Goal: Contribute content: Add original content to the website for others to see

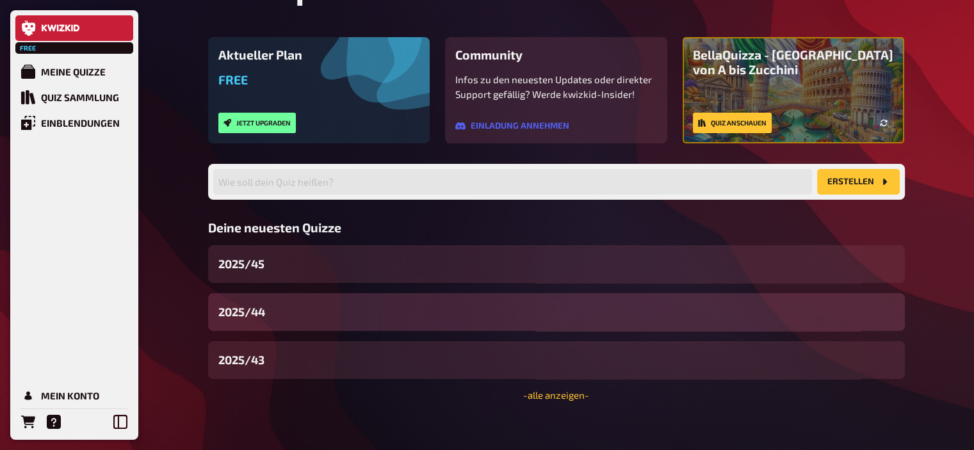
scroll to position [86, 0]
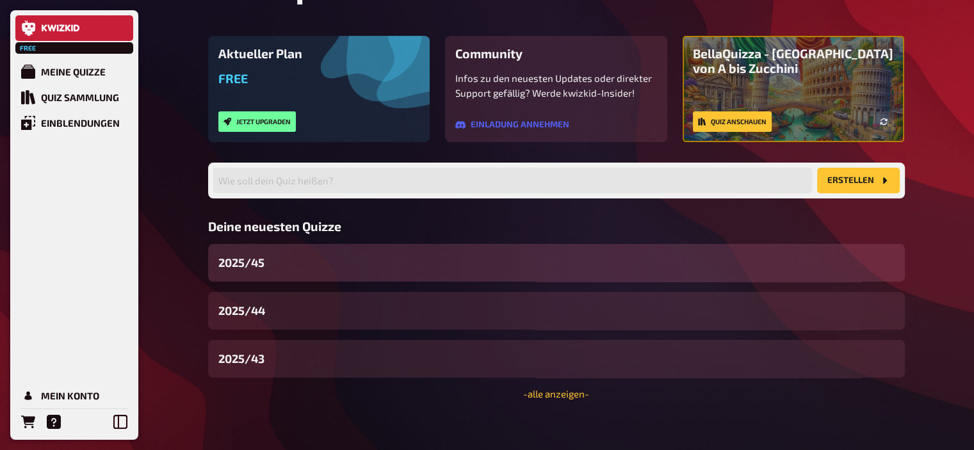
click at [289, 260] on div "2025/45" at bounding box center [556, 263] width 697 height 38
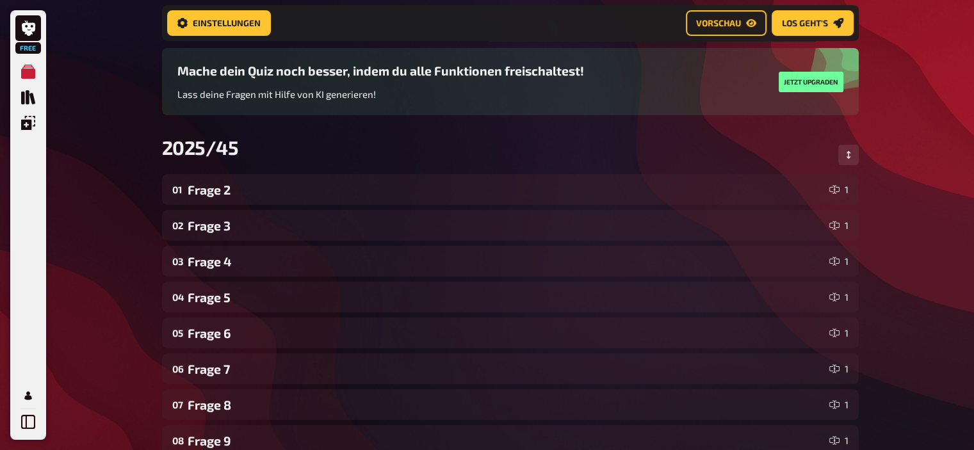
scroll to position [156, 0]
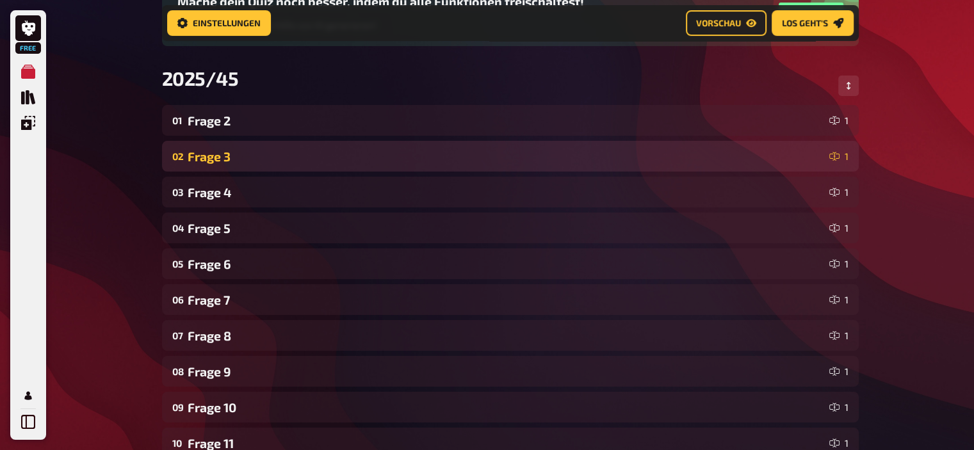
click at [225, 152] on div "Frage 3" at bounding box center [506, 156] width 636 height 15
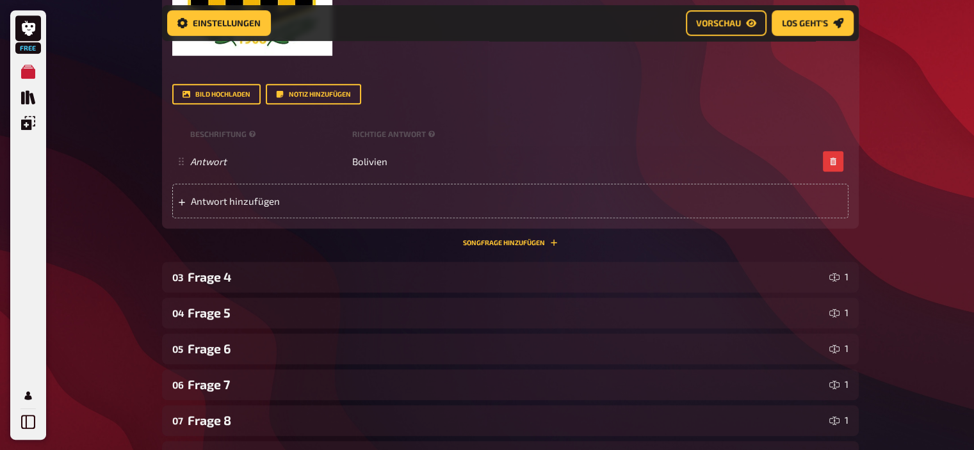
scroll to position [604, 0]
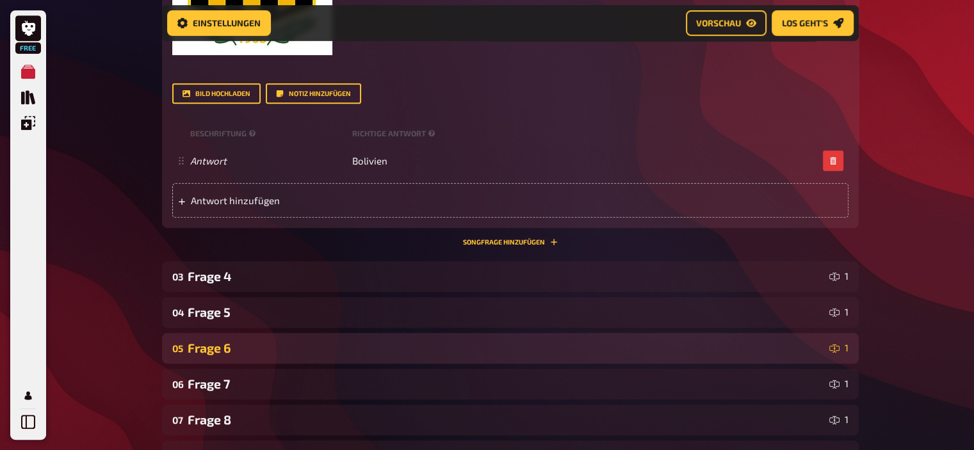
click at [227, 341] on div "Frage 6" at bounding box center [506, 348] width 636 height 15
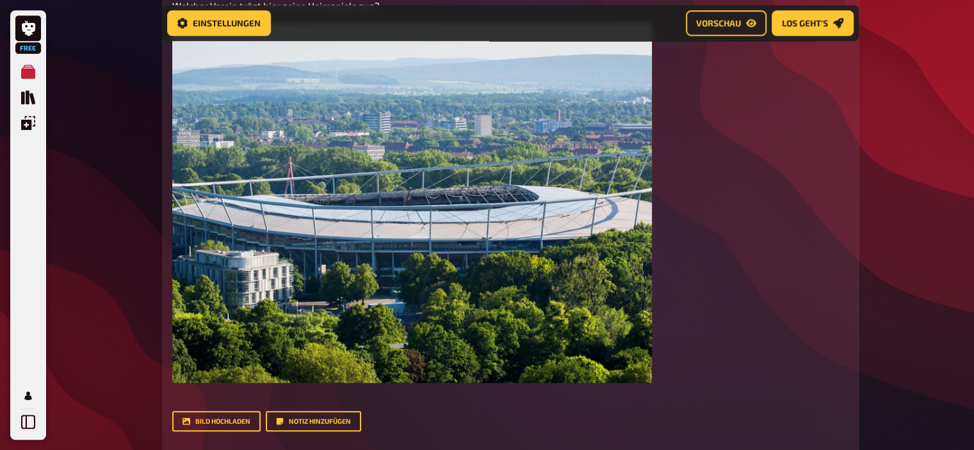
scroll to position [1288, 0]
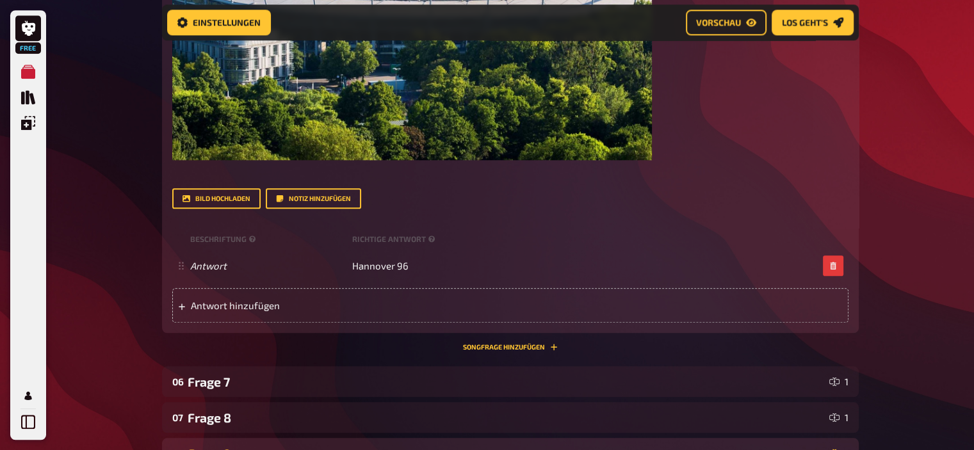
click at [213, 446] on div "Frage 9" at bounding box center [506, 453] width 636 height 15
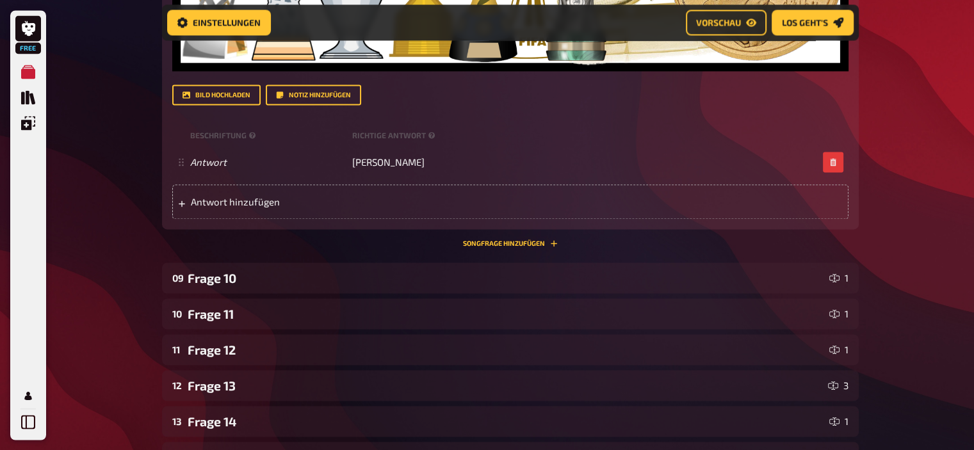
scroll to position [2005, 0]
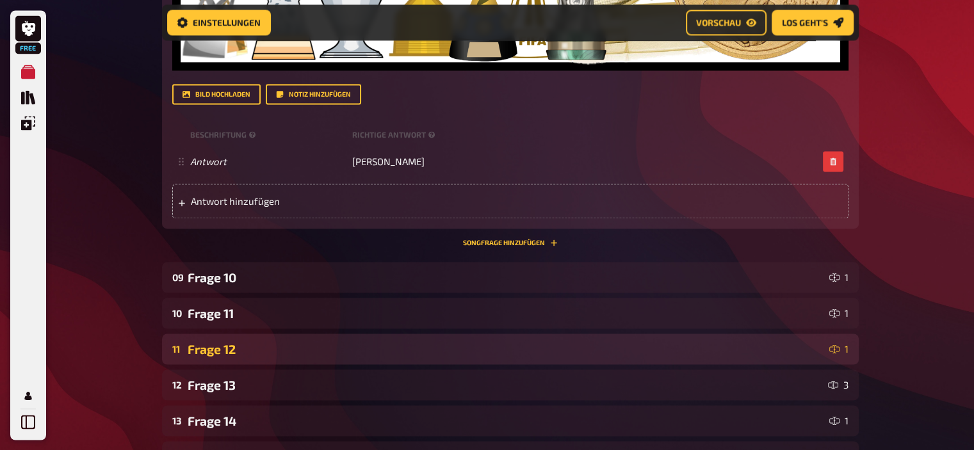
click at [233, 342] on div "Frage 12" at bounding box center [506, 349] width 636 height 15
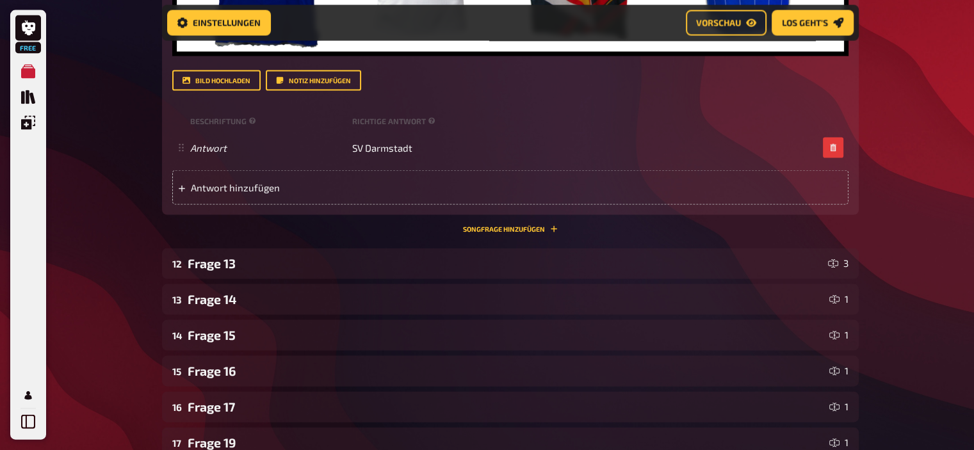
scroll to position [2683, 0]
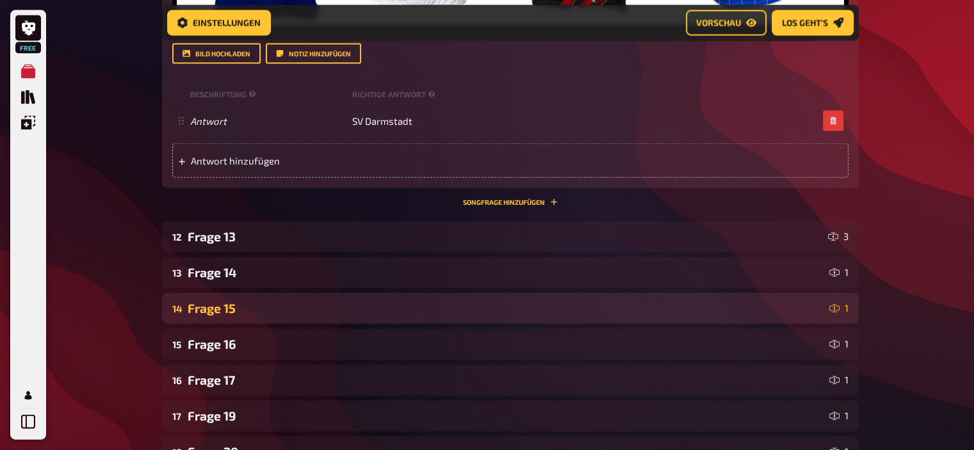
click at [208, 301] on div "Frage 15" at bounding box center [506, 308] width 636 height 15
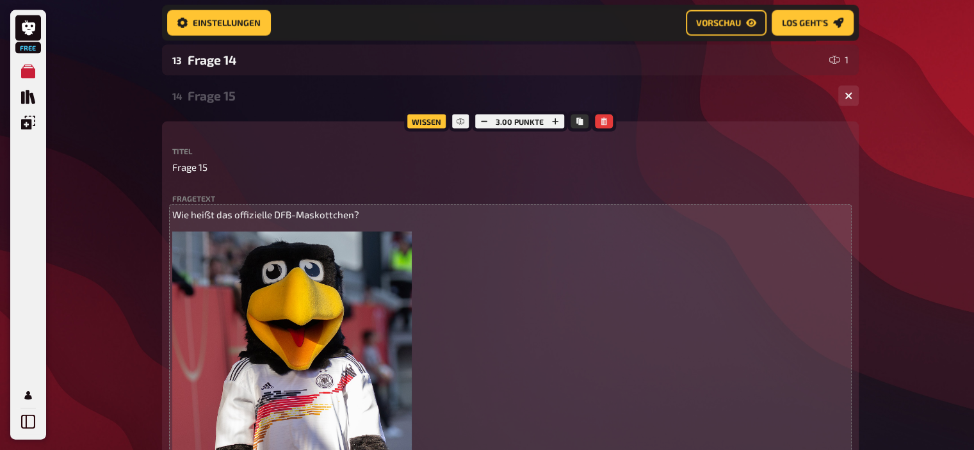
scroll to position [2891, 0]
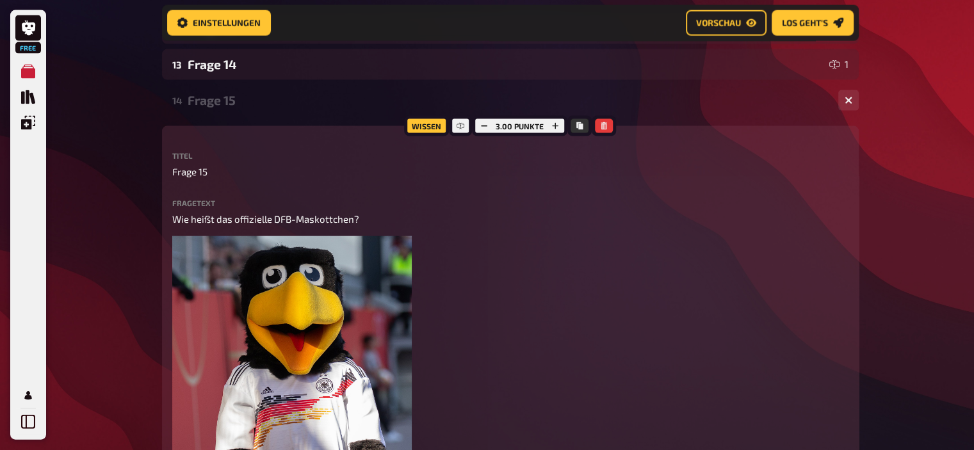
click at [214, 93] on div "Frage 15" at bounding box center [508, 100] width 640 height 15
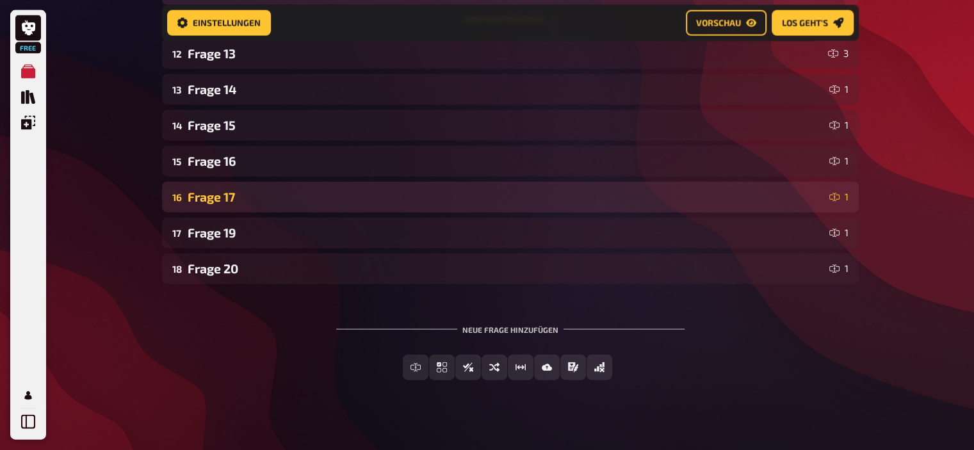
scroll to position [2865, 0]
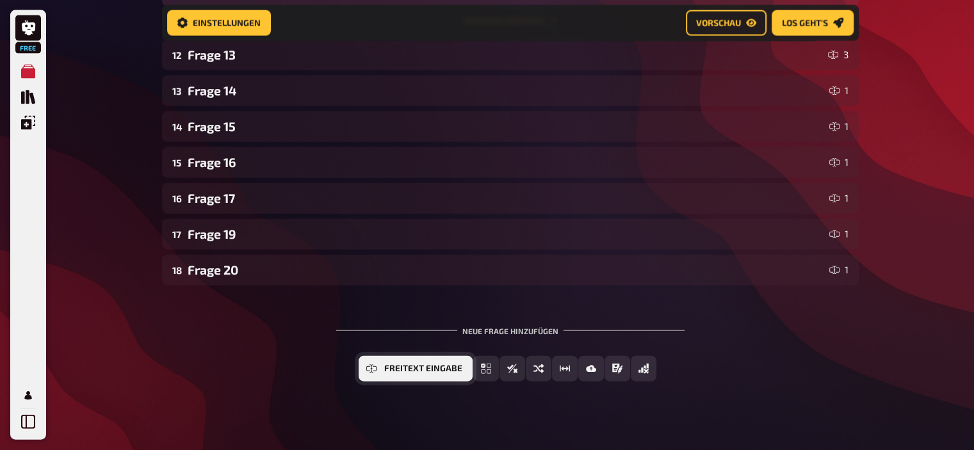
click at [435, 364] on span "Freitext Eingabe" at bounding box center [423, 368] width 78 height 9
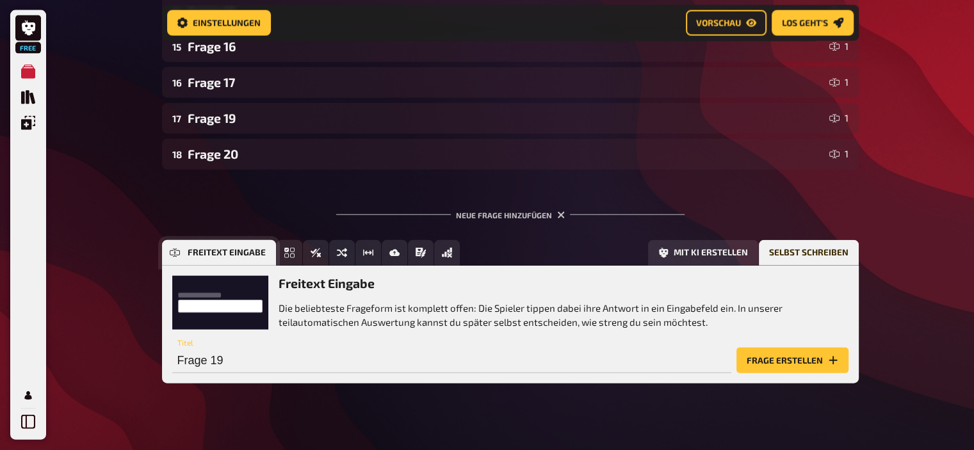
scroll to position [2982, 0]
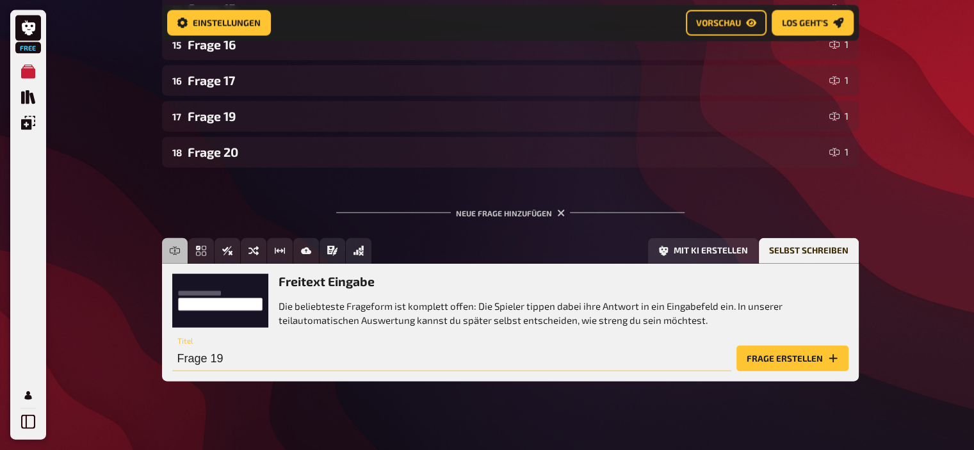
click at [302, 347] on input "Frage 19" at bounding box center [451, 359] width 559 height 26
type input "Frage 18"
click at [736, 346] on button "Frage erstellen" at bounding box center [792, 359] width 112 height 26
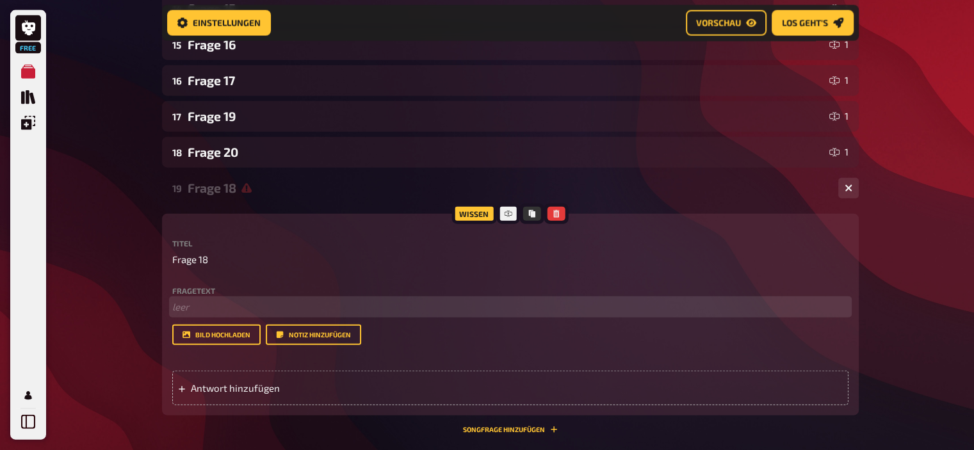
click at [230, 300] on p "﻿ leer" at bounding box center [510, 307] width 676 height 15
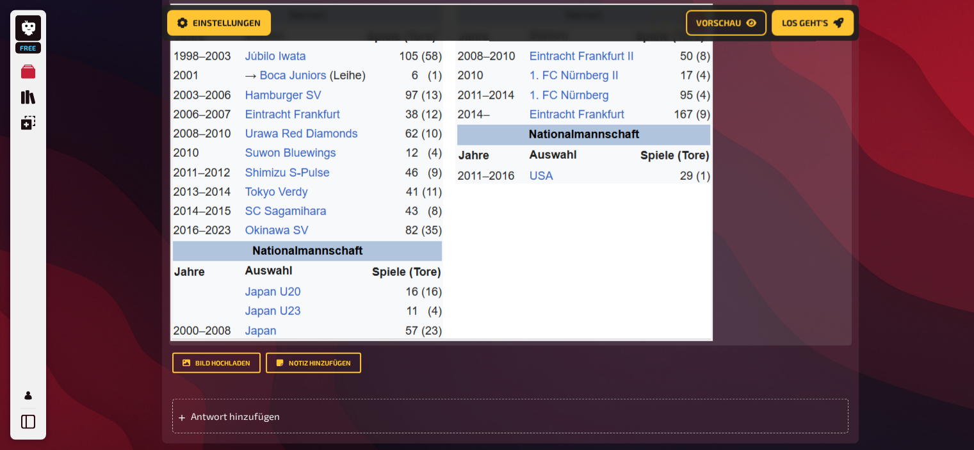
scroll to position [3318, 0]
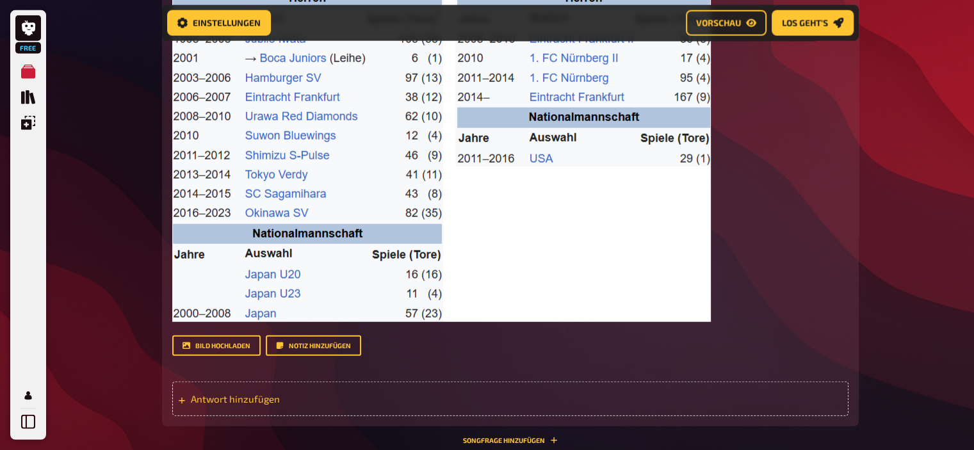
click at [239, 393] on span "Antwort hinzufügen" at bounding box center [290, 399] width 199 height 12
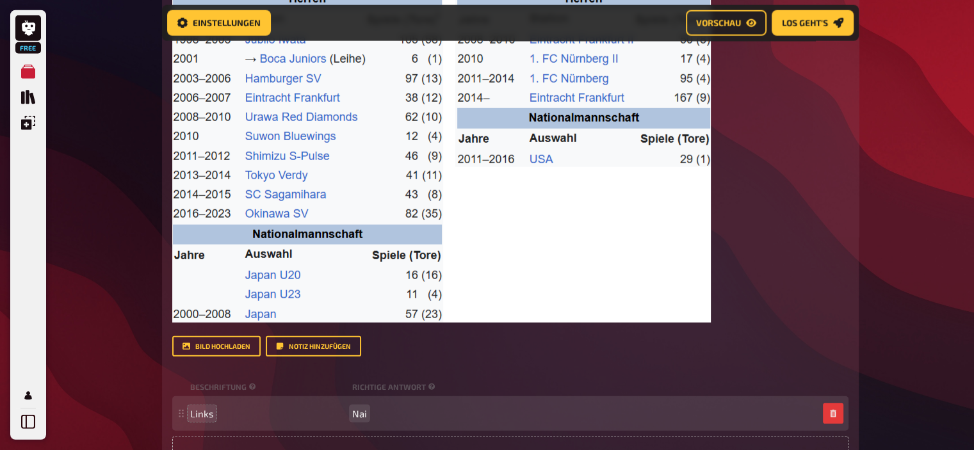
scroll to position [3347, 0]
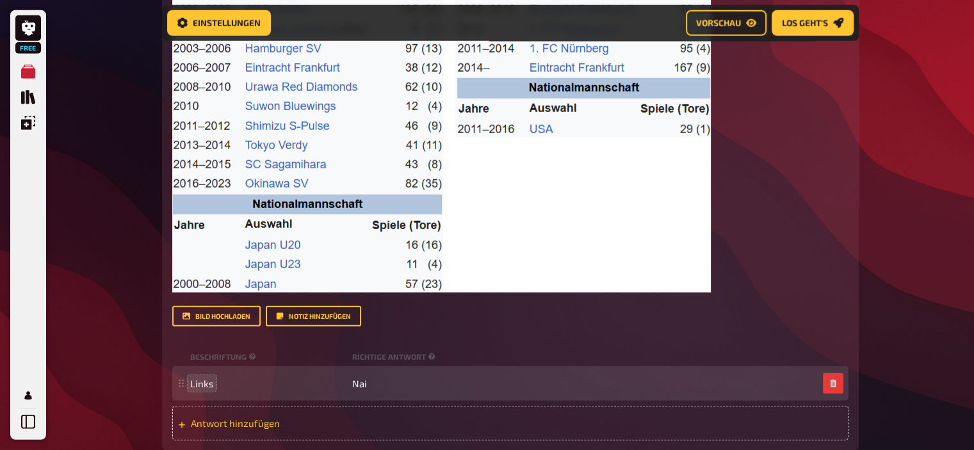
click at [233, 417] on span "Antwort hinzufügen" at bounding box center [290, 423] width 199 height 12
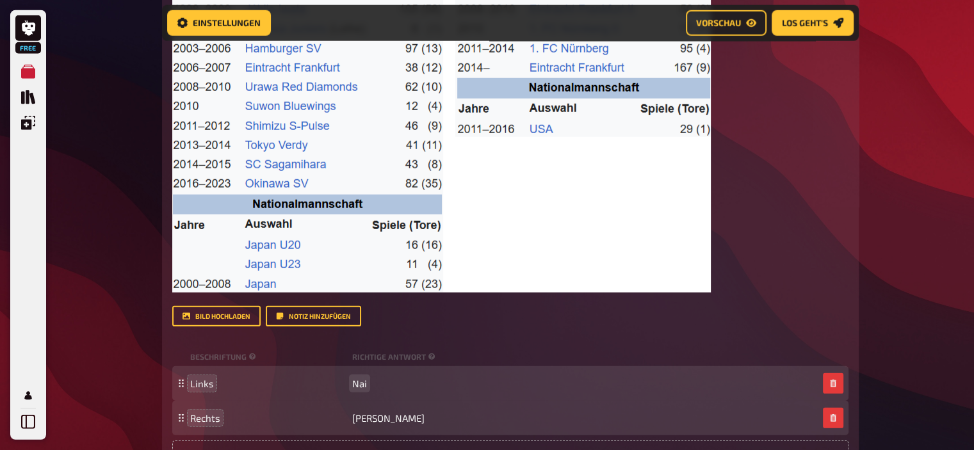
click at [362, 378] on span "Nai" at bounding box center [359, 384] width 15 height 12
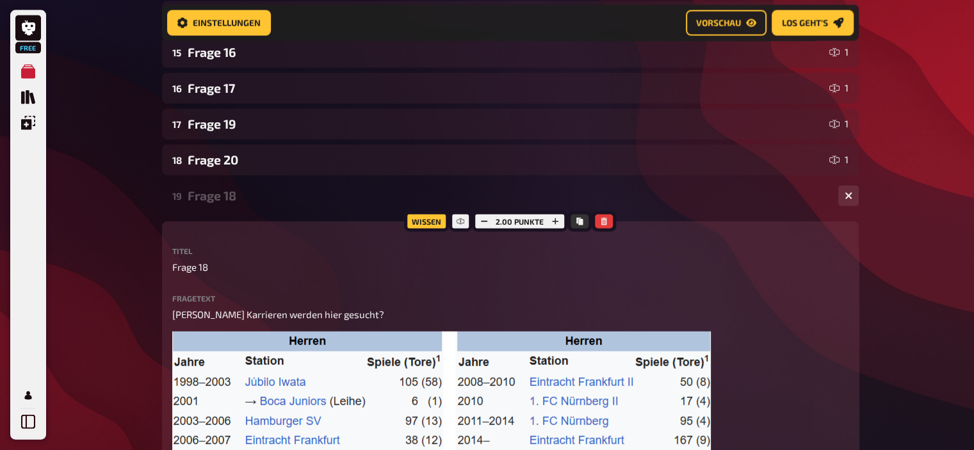
scroll to position [2974, 0]
click at [550, 215] on button "button" at bounding box center [555, 222] width 18 height 14
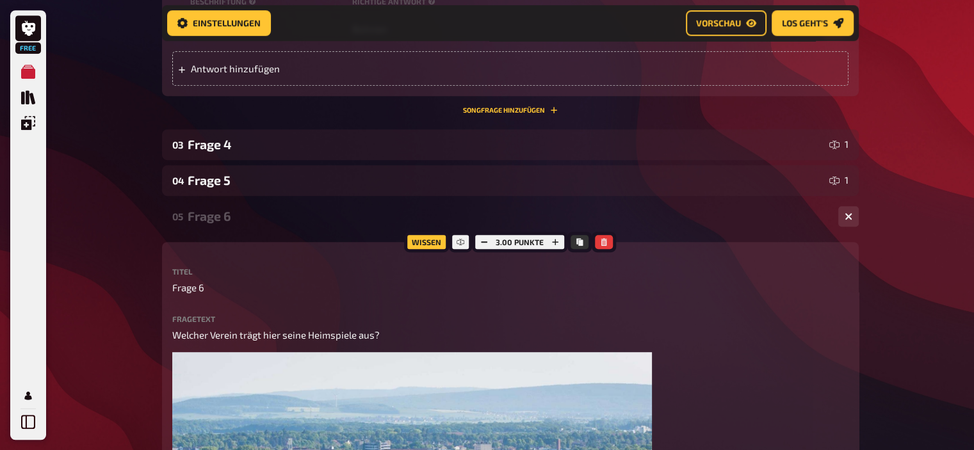
scroll to position [0, 0]
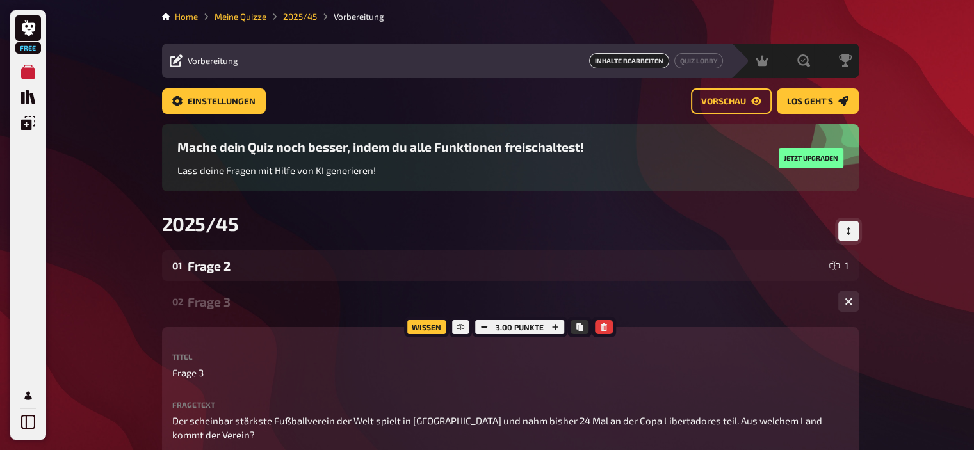
click at [845, 232] on icon "Reihenfolge anpassen" at bounding box center [849, 231] width 8 height 8
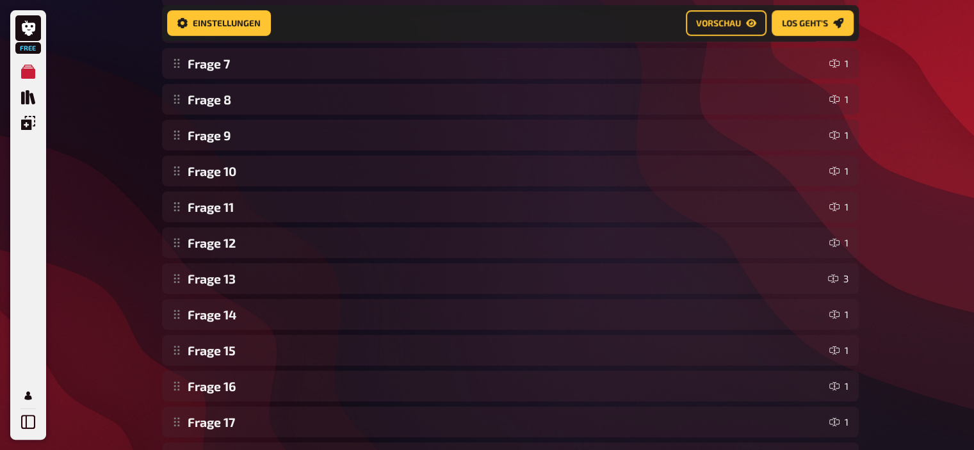
scroll to position [548, 0]
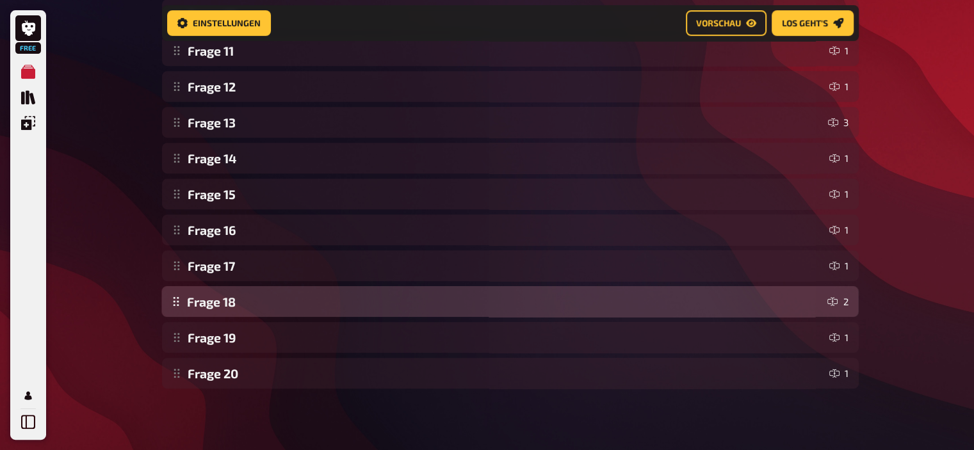
drag, startPoint x: 176, startPoint y: 375, endPoint x: 183, endPoint y: 316, distance: 59.3
click at [183, 316] on div "Frage 2 1 Frage 3 1 Frage 4 1 Frage 5 1 Frage 6 1 Frage 7 1 Frage 8 1 Frage 9 1…" at bounding box center [510, 51] width 697 height 676
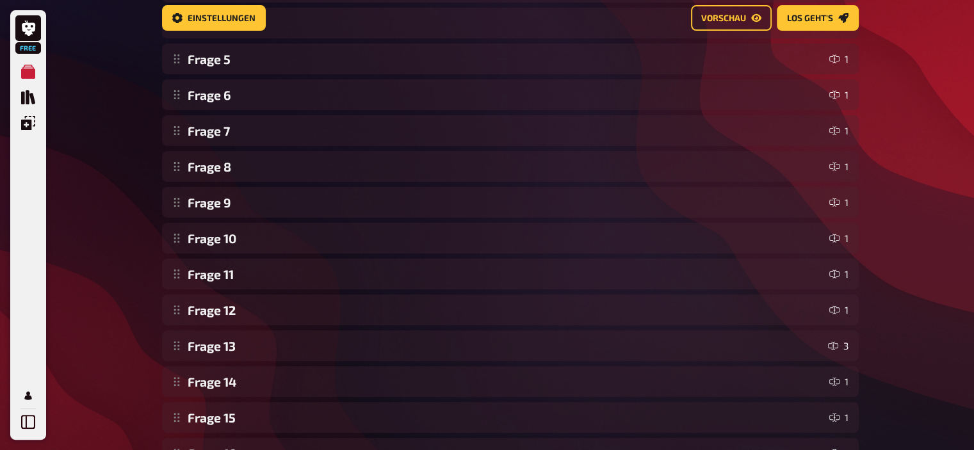
scroll to position [0, 0]
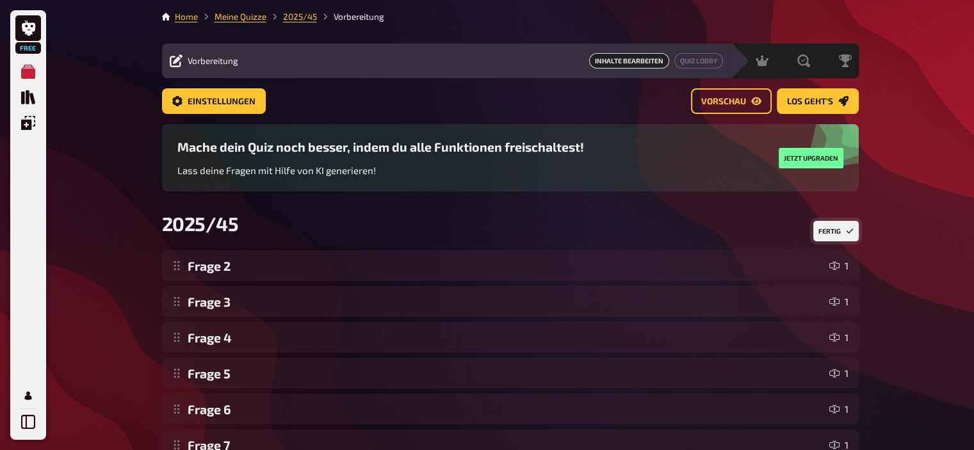
click at [841, 234] on button "Fertig" at bounding box center [835, 231] width 45 height 20
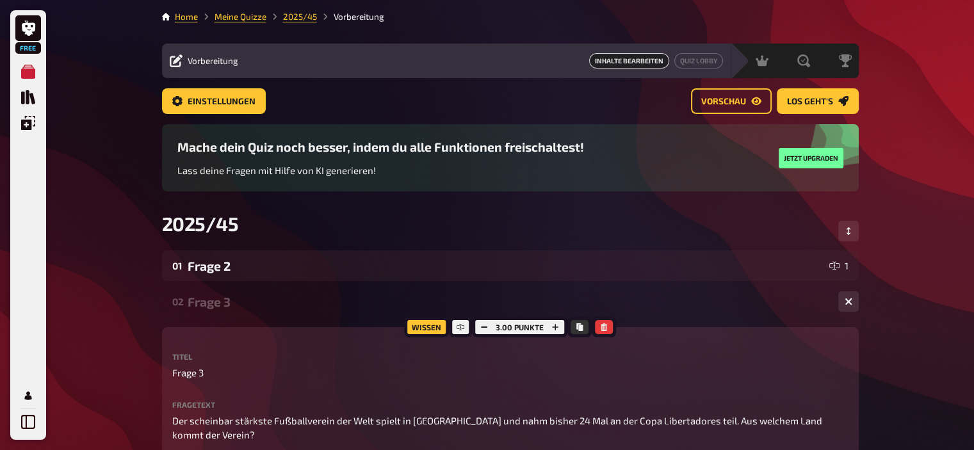
click at [225, 301] on div "Frage 3" at bounding box center [508, 302] width 640 height 15
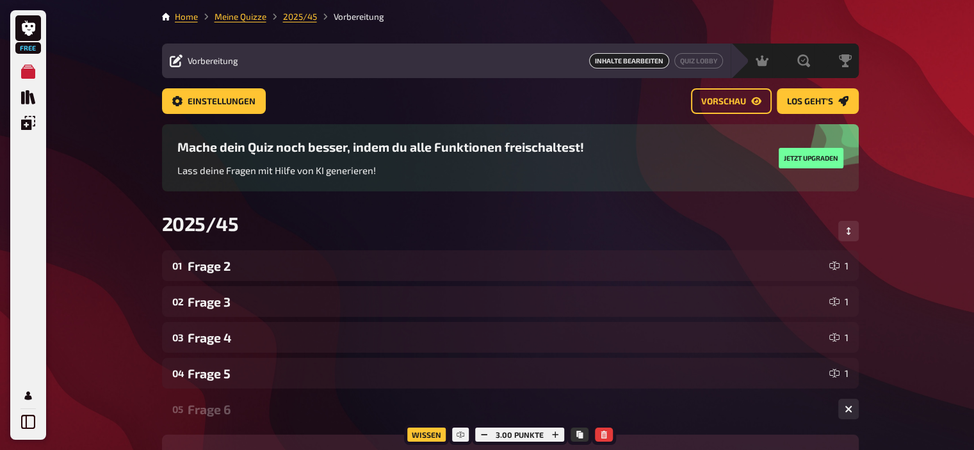
click at [221, 407] on div "Frage 6" at bounding box center [508, 409] width 640 height 15
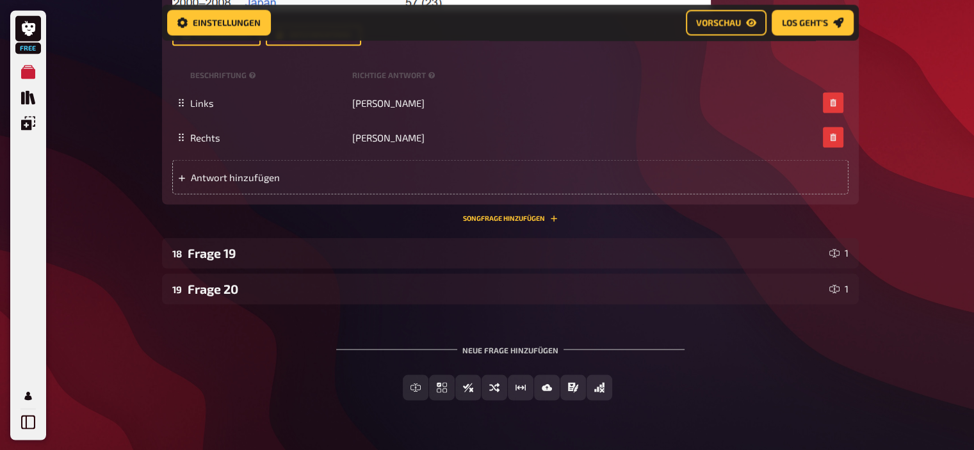
scroll to position [2376, 0]
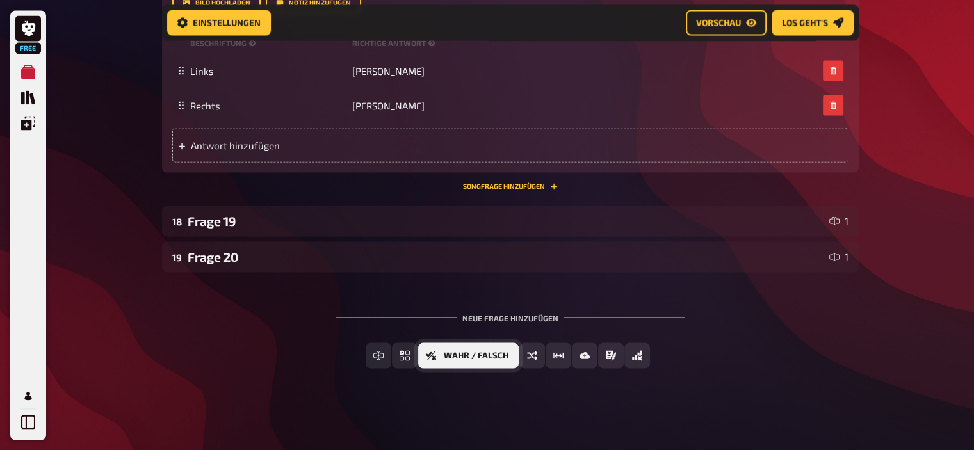
click at [509, 353] on button "Wahr / Falsch" at bounding box center [468, 356] width 101 height 26
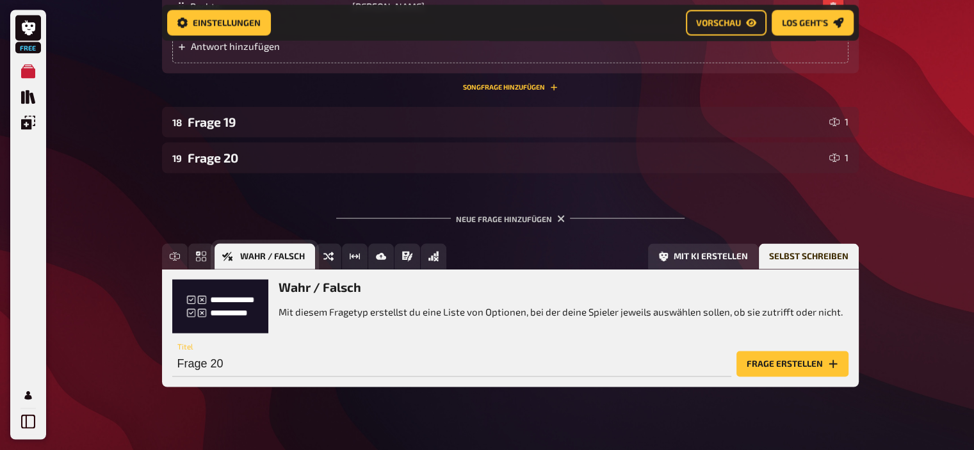
scroll to position [2494, 0]
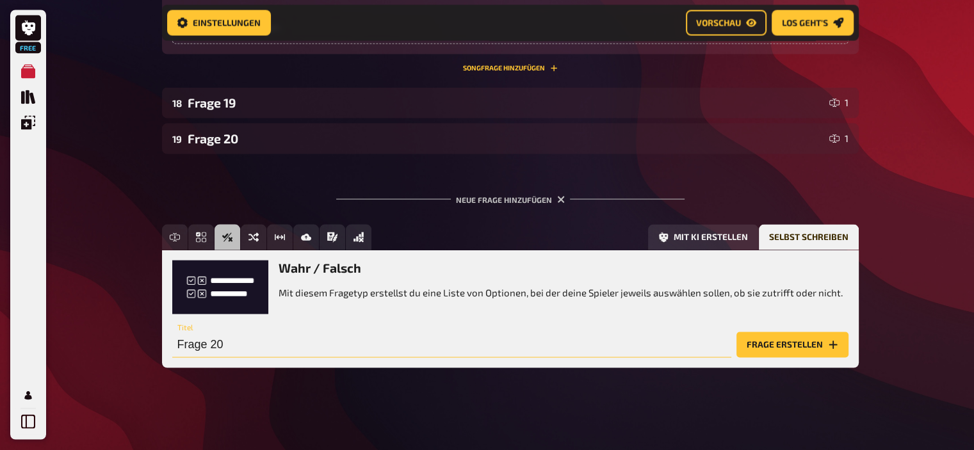
click at [525, 352] on input "Frage 20" at bounding box center [451, 345] width 559 height 26
type input "Frage 1"
click at [736, 332] on button "Frage erstellen" at bounding box center [792, 345] width 112 height 26
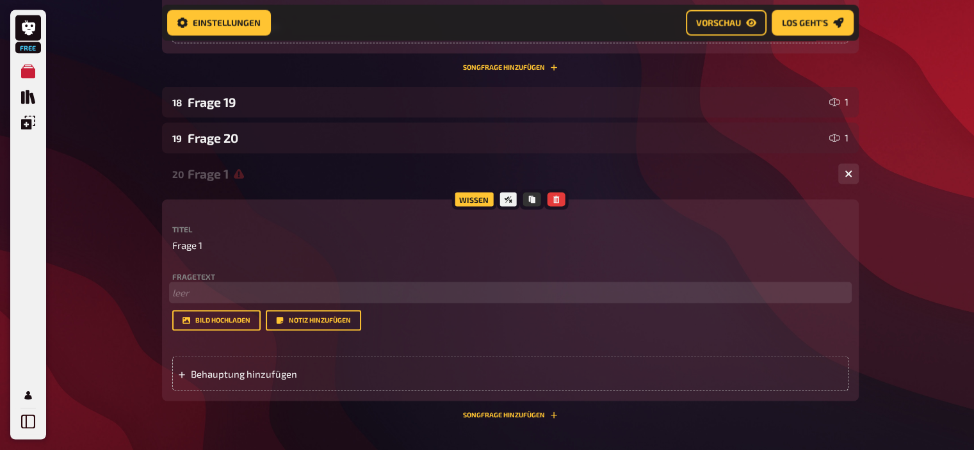
click at [328, 292] on p "﻿ leer" at bounding box center [510, 293] width 676 height 15
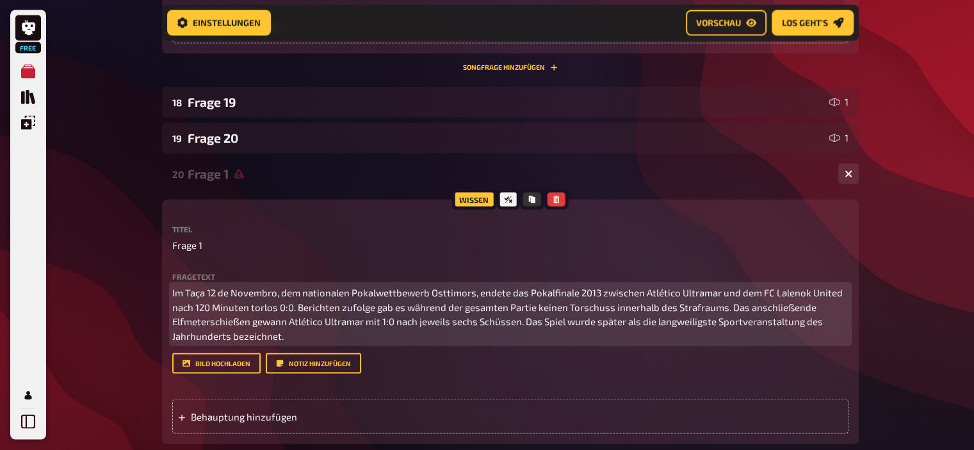
click at [243, 295] on p "Im Taça 12 de Novembro, dem nationalen Pokalwettbewerb Osttimors, endete das Po…" at bounding box center [510, 315] width 676 height 58
click at [628, 325] on span "Im Taça 12 de Novembro, dem nationalen Pokalwettbewerb Osttimors, endete das Po…" at bounding box center [508, 314] width 672 height 55
click at [419, 338] on span "Im Taça 12 de Novembro, dem nationalen Pokalwettbewerb Osttimors, endete das Po…" at bounding box center [508, 314] width 672 height 55
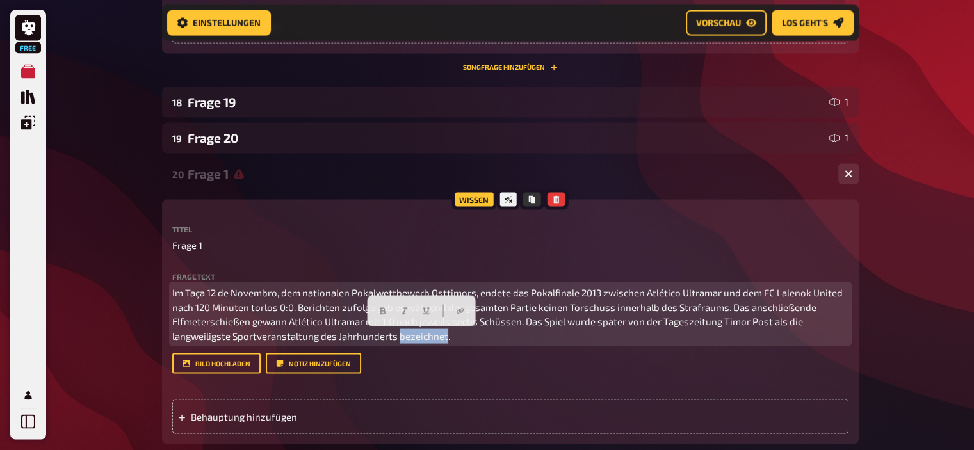
click at [419, 338] on span "Im Taça 12 de Novembro, dem nationalen Pokalwettbewerb Osttimors, endete das Po…" at bounding box center [508, 314] width 672 height 55
click at [778, 326] on span "Im Taça 12 de Novembro, dem nationalen Pokalwettbewerb Osttimors, endete das Po…" at bounding box center [508, 314] width 672 height 55
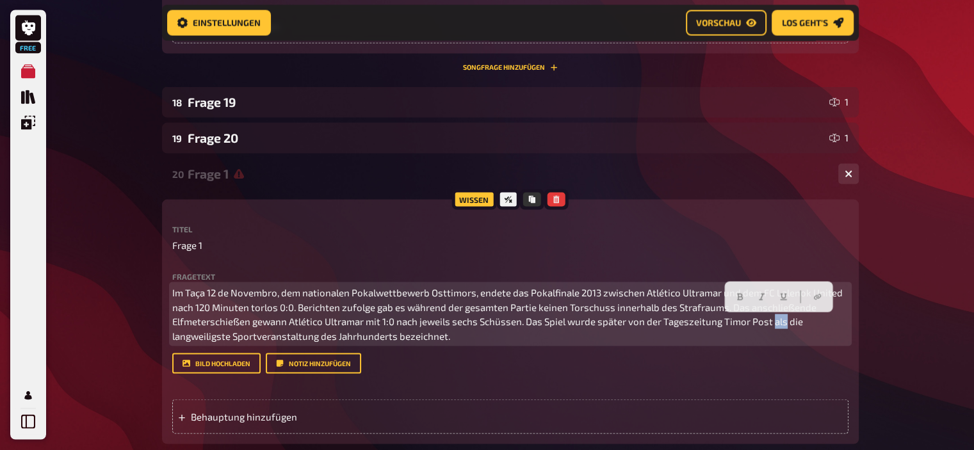
click at [778, 326] on span "Im Taça 12 de Novembro, dem nationalen Pokalwettbewerb Osttimors, endete das Po…" at bounding box center [508, 314] width 672 height 55
click at [627, 325] on span "Im Taça 12 de Novembro, dem nationalen Pokalwettbewerb Osttimors, endete das Po…" at bounding box center [508, 314] width 672 height 55
click at [645, 324] on span "Im Taça 12 de Novembro, dem nationalen Pokalwettbewerb Osttimors, endete das Po…" at bounding box center [508, 314] width 672 height 55
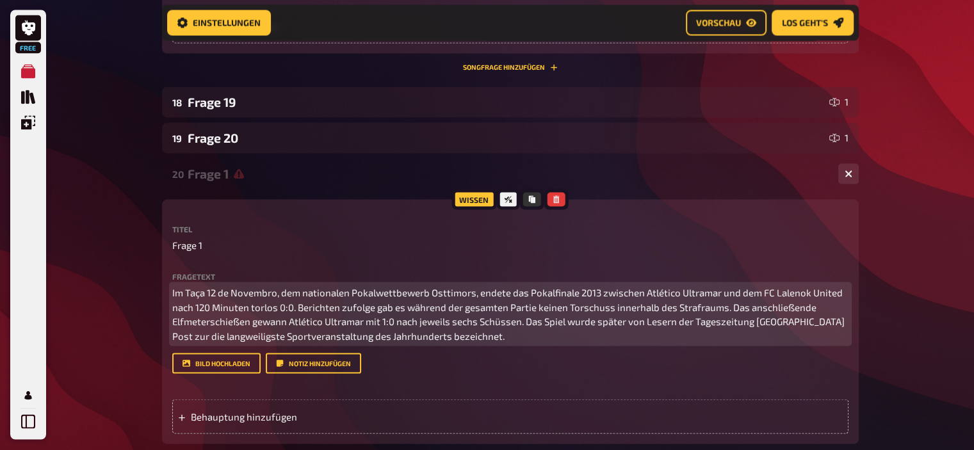
click at [426, 335] on span "Im Taça 12 de Novembro, dem nationalen Pokalwettbewerb Osttimors, endete das Po…" at bounding box center [509, 314] width 674 height 55
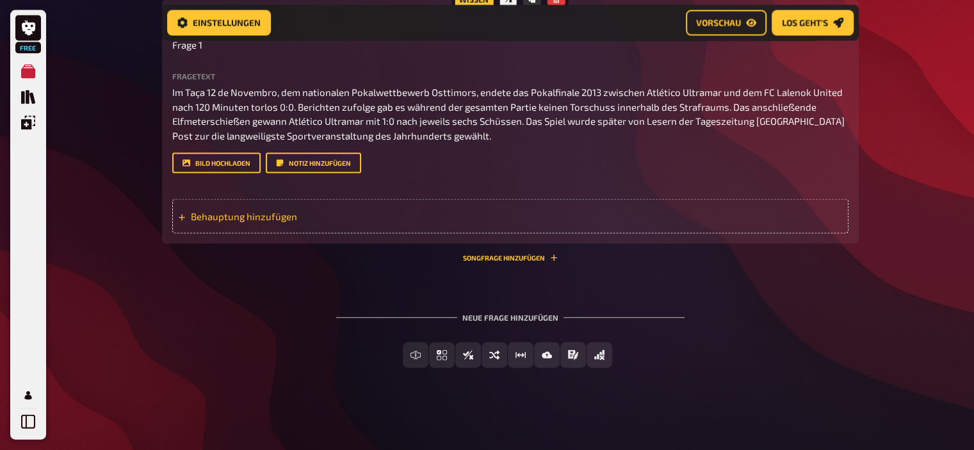
click at [279, 220] on span "Behauptung hinzufügen" at bounding box center [290, 217] width 199 height 12
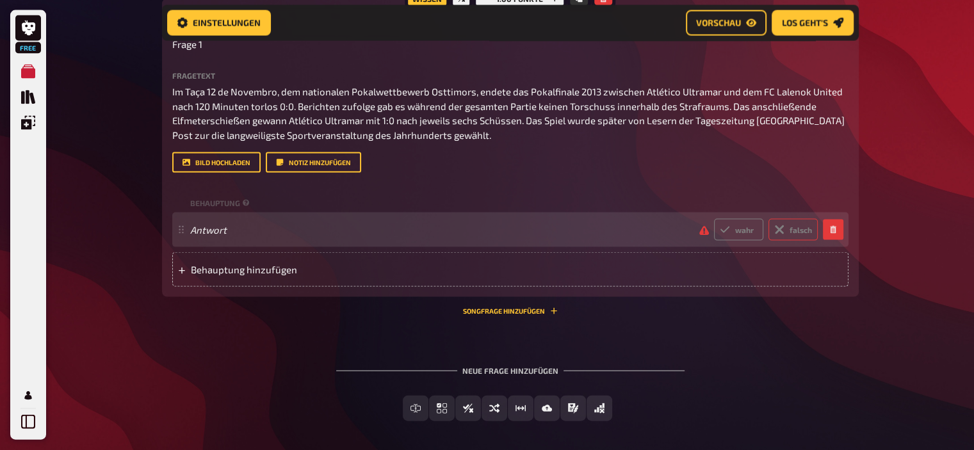
click at [800, 226] on label "falsch" at bounding box center [792, 230] width 49 height 22
click at [714, 219] on input "falsch" at bounding box center [713, 218] width 1 height 1
radio input "true"
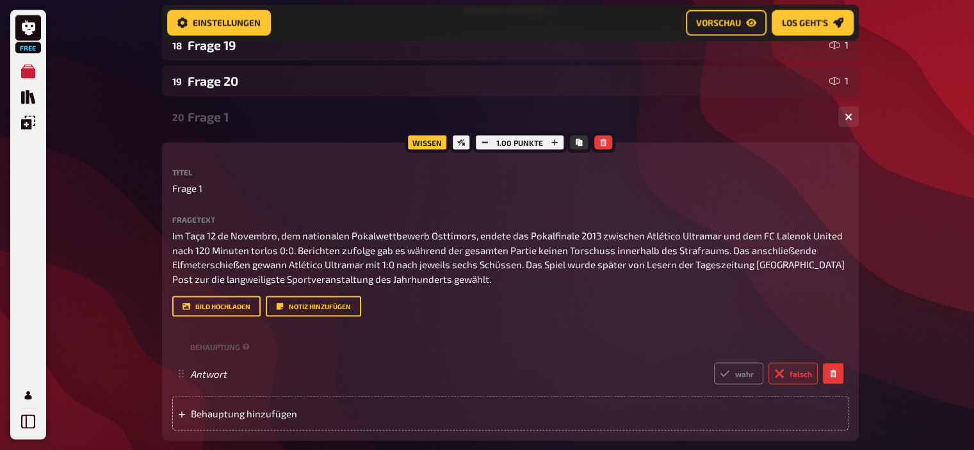
scroll to position [2551, 0]
click at [551, 140] on icon "button" at bounding box center [555, 143] width 8 height 8
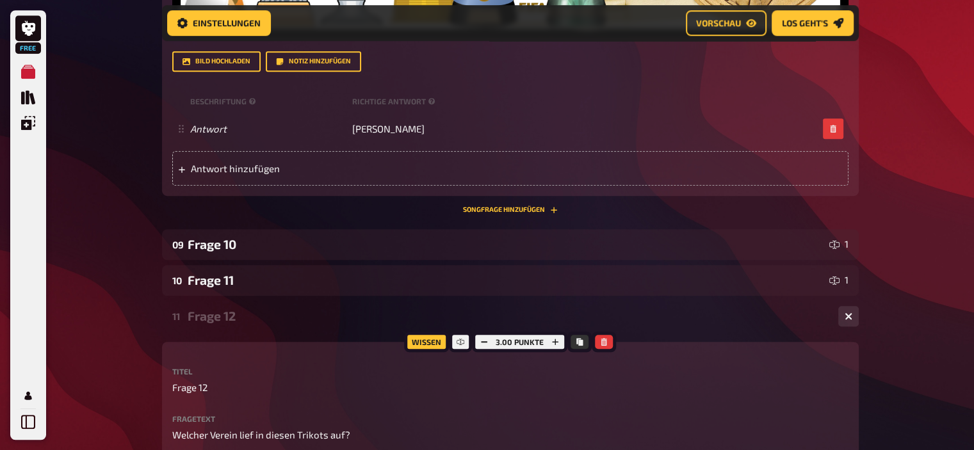
scroll to position [0, 0]
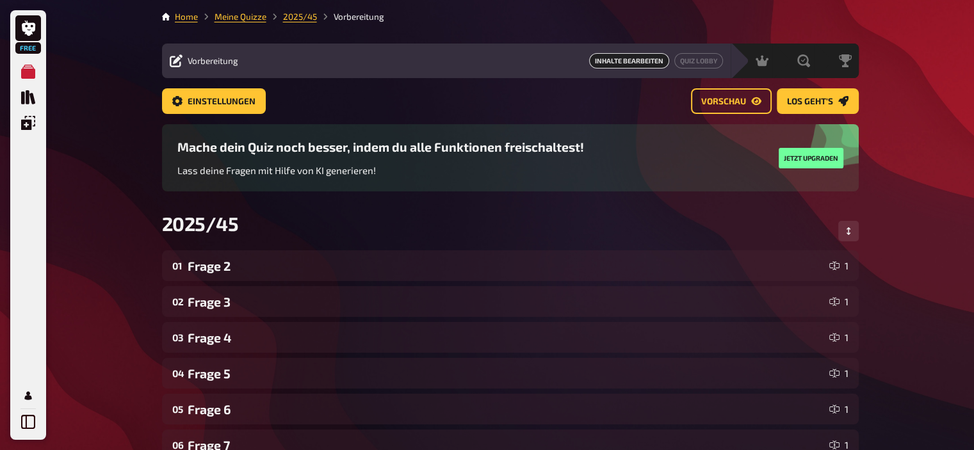
click at [851, 244] on div "2025/45" at bounding box center [510, 231] width 697 height 38
click at [848, 235] on icon "Reihenfolge anpassen" at bounding box center [848, 231] width 4 height 8
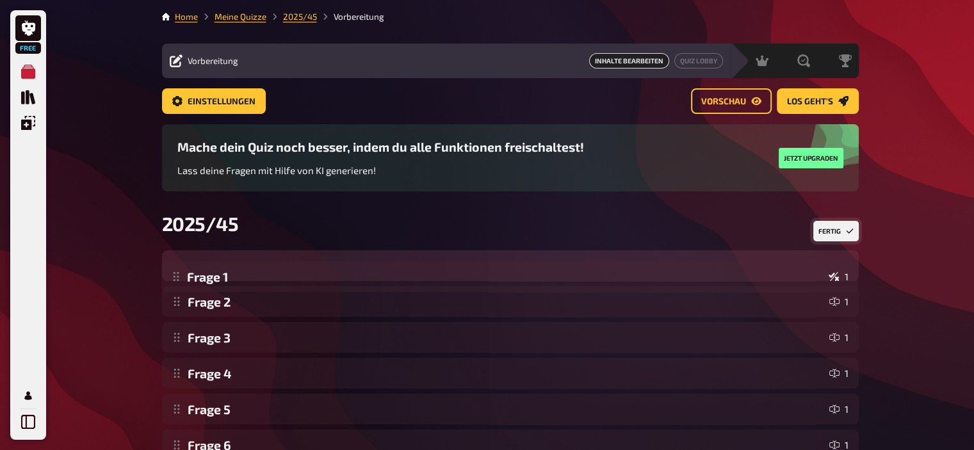
drag, startPoint x: 180, startPoint y: 374, endPoint x: 255, endPoint y: 261, distance: 136.2
click at [255, 261] on div "Frage 1 1" at bounding box center [510, 265] width 697 height 31
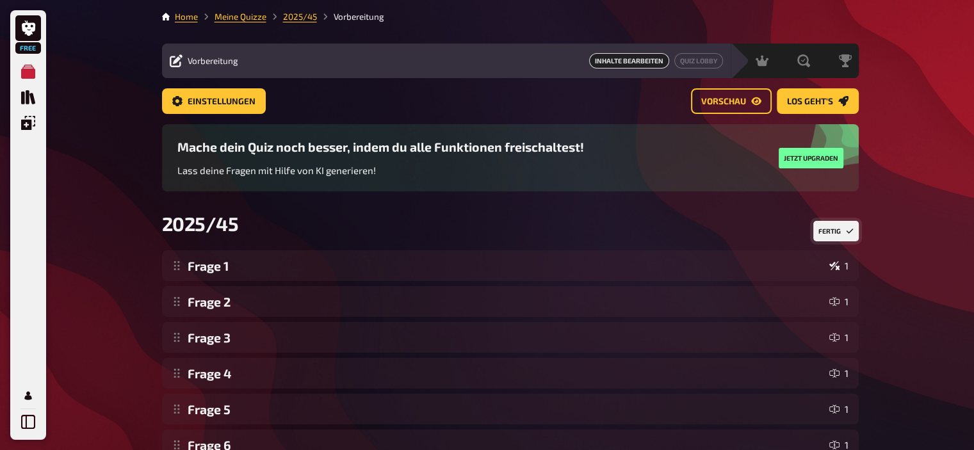
click at [810, 232] on div "2025/45 Fertig" at bounding box center [510, 231] width 697 height 38
click at [815, 232] on button "Fertig" at bounding box center [835, 231] width 45 height 20
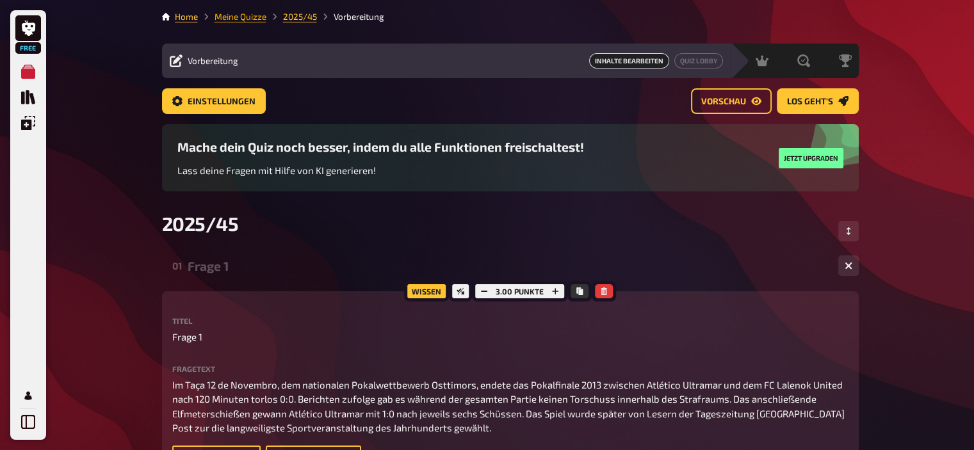
click at [234, 13] on link "Meine Quizze" at bounding box center [240, 17] width 52 height 10
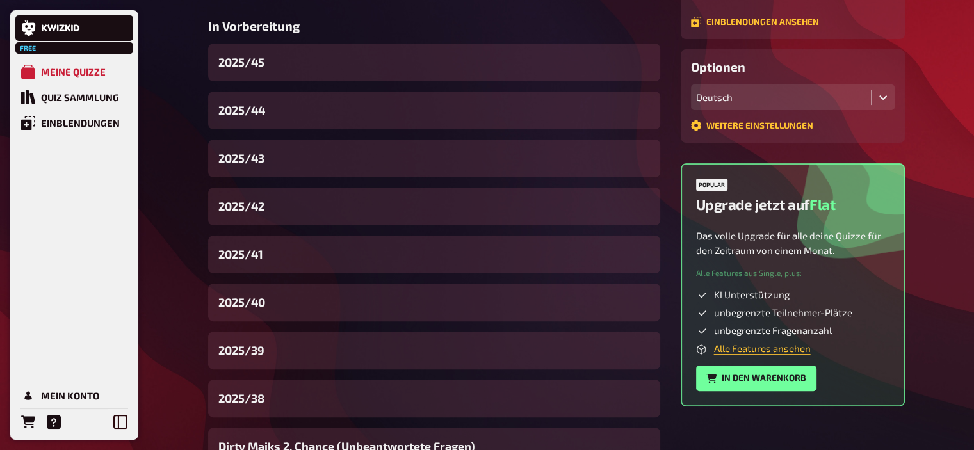
scroll to position [295, 0]
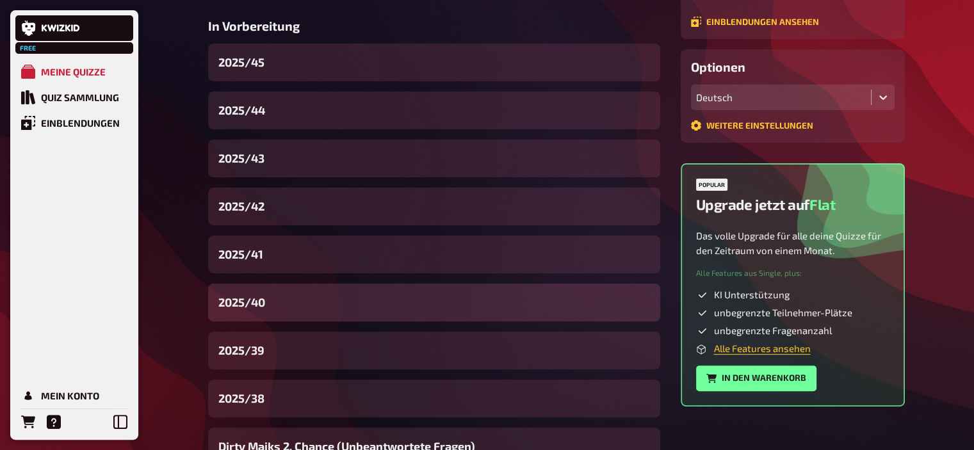
click at [280, 295] on div "2025/40" at bounding box center [434, 303] width 452 height 38
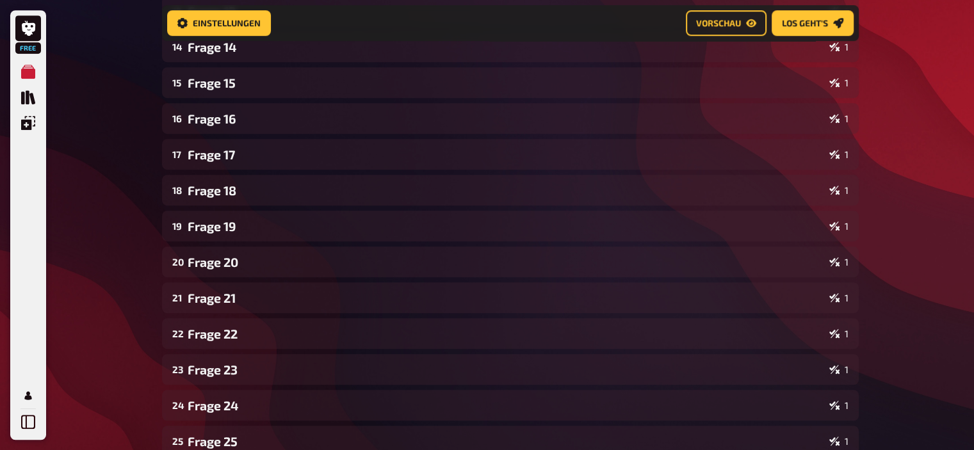
scroll to position [988, 0]
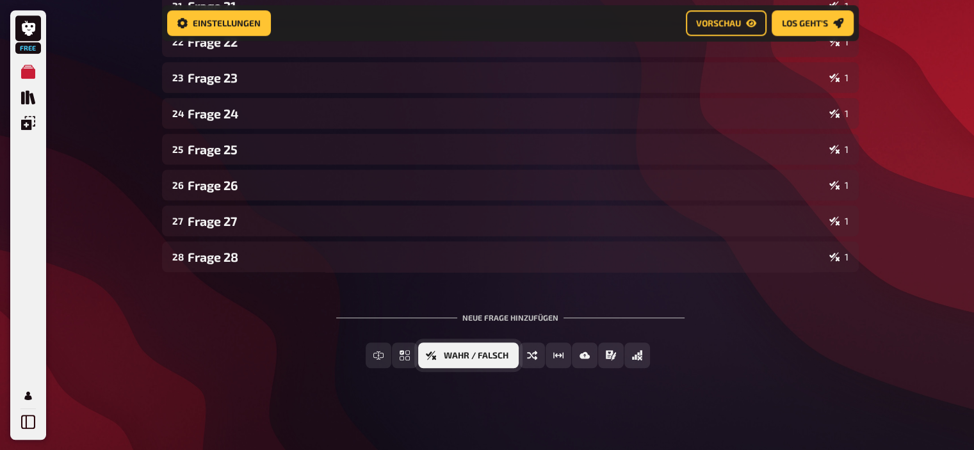
click at [444, 357] on span "Wahr / Falsch" at bounding box center [476, 356] width 65 height 9
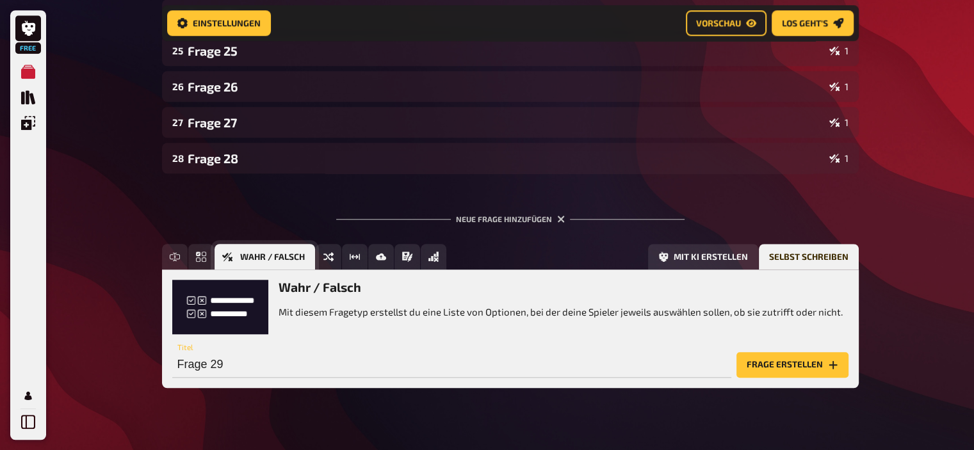
scroll to position [1106, 0]
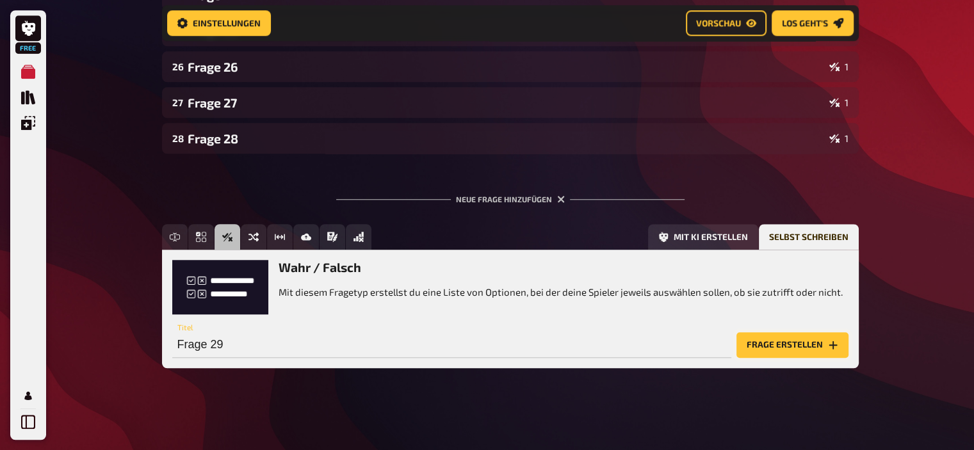
click at [788, 343] on button "Frage erstellen" at bounding box center [792, 345] width 112 height 26
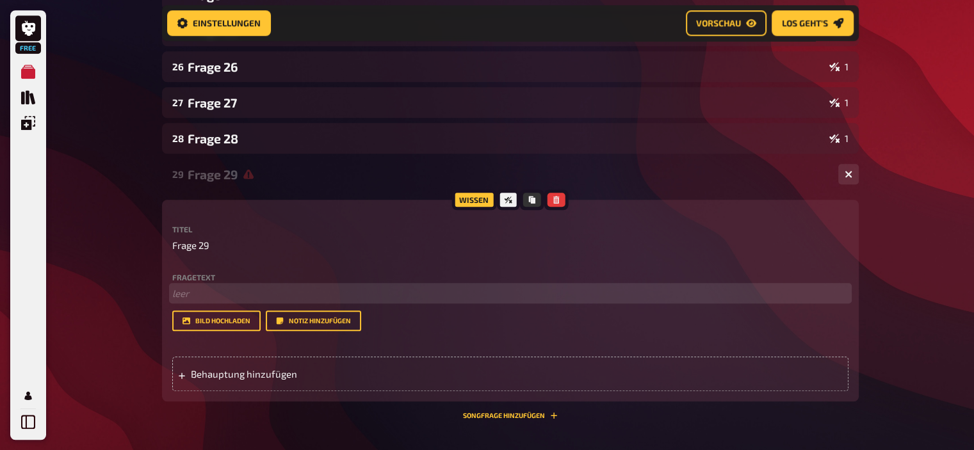
click at [279, 289] on p "﻿ leer" at bounding box center [510, 293] width 676 height 15
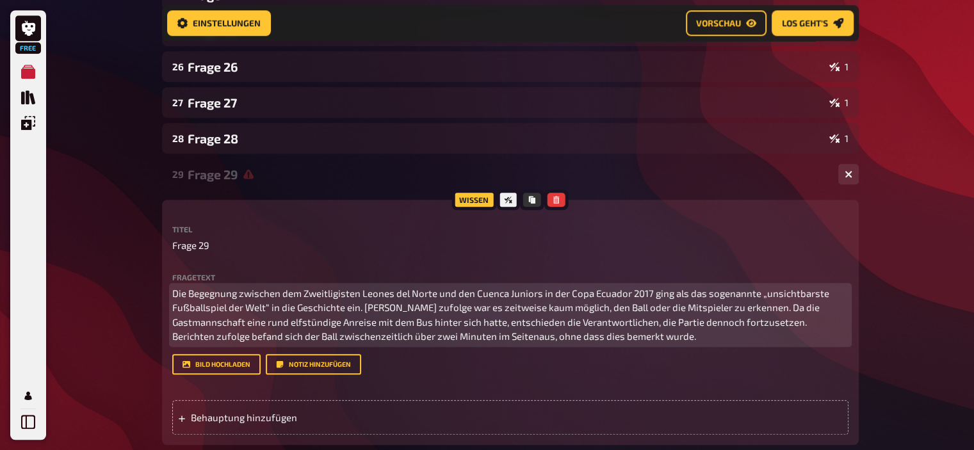
click at [199, 294] on p "Die Begegnung zwischen dem Zweitligisten Leones del Norte und den Cuenca Junior…" at bounding box center [510, 315] width 676 height 58
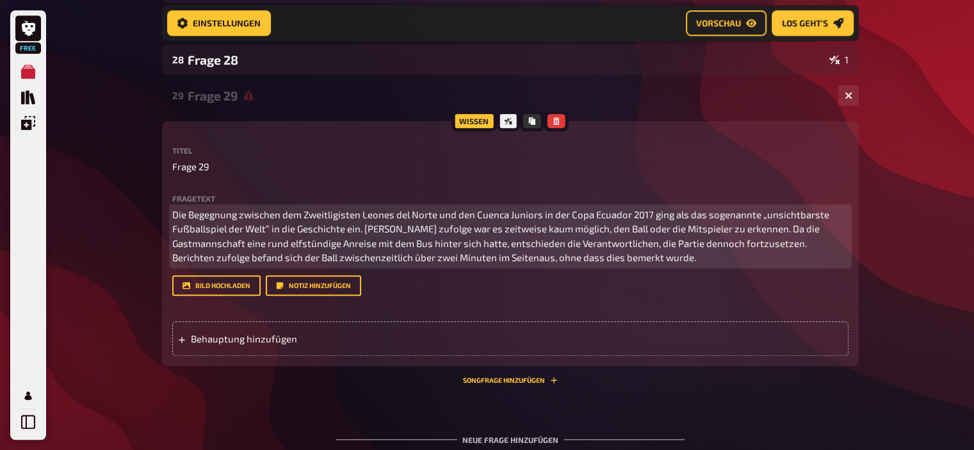
scroll to position [1185, 0]
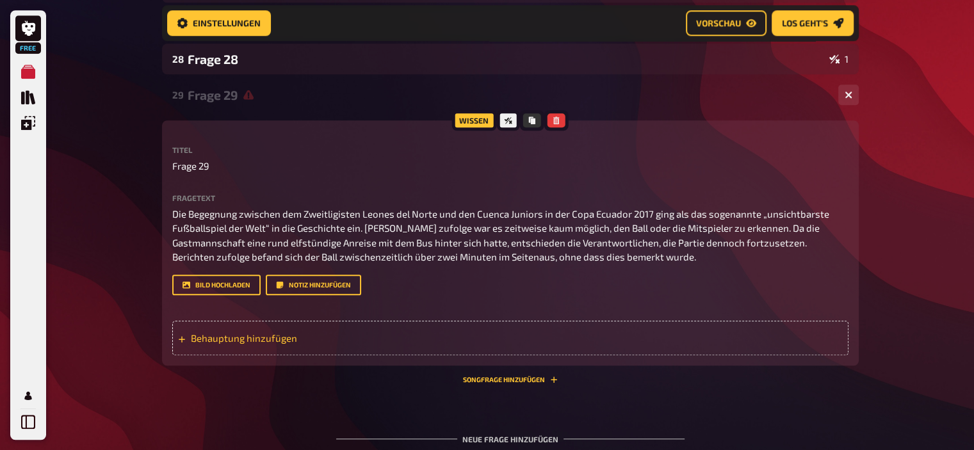
click at [266, 337] on span "Behauptung hinzufügen" at bounding box center [290, 338] width 199 height 12
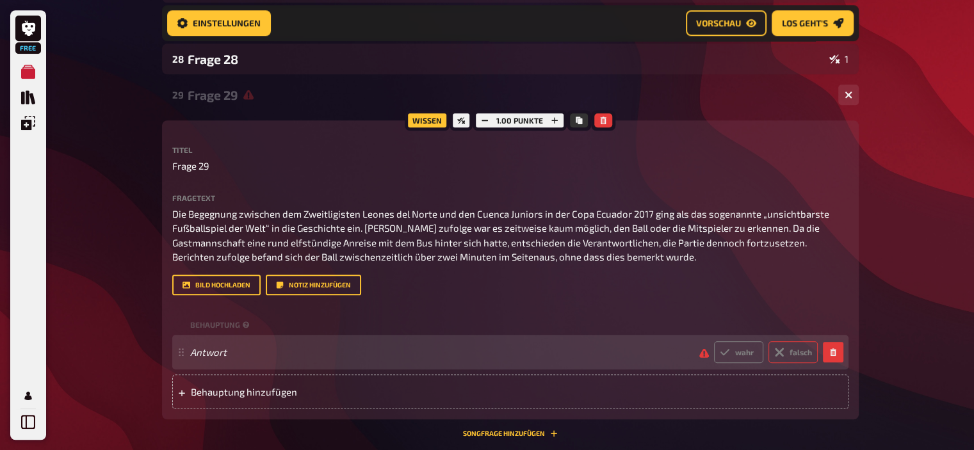
click at [781, 348] on icon at bounding box center [779, 352] width 16 height 16
click at [714, 341] on input "falsch" at bounding box center [713, 341] width 1 height 1
radio input "true"
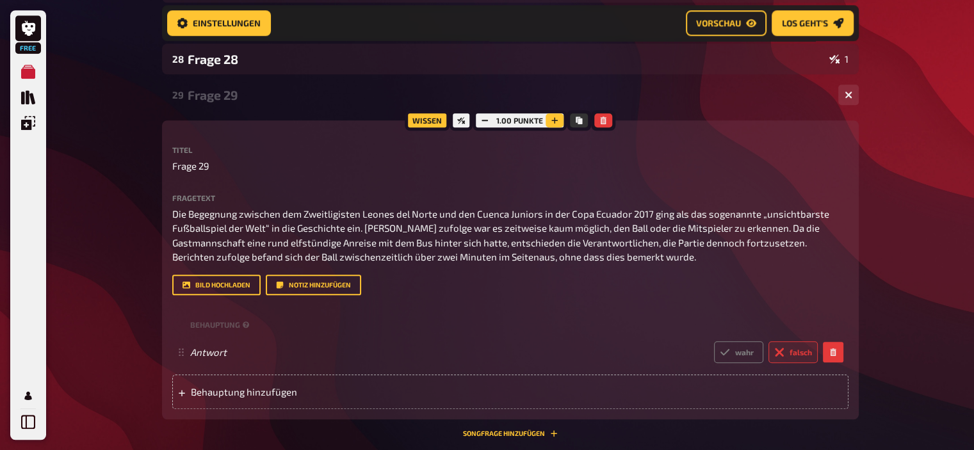
click at [549, 122] on button "button" at bounding box center [555, 120] width 18 height 14
click at [553, 119] on icon "button" at bounding box center [555, 121] width 8 height 8
click at [383, 92] on div "Frage 29" at bounding box center [508, 95] width 640 height 15
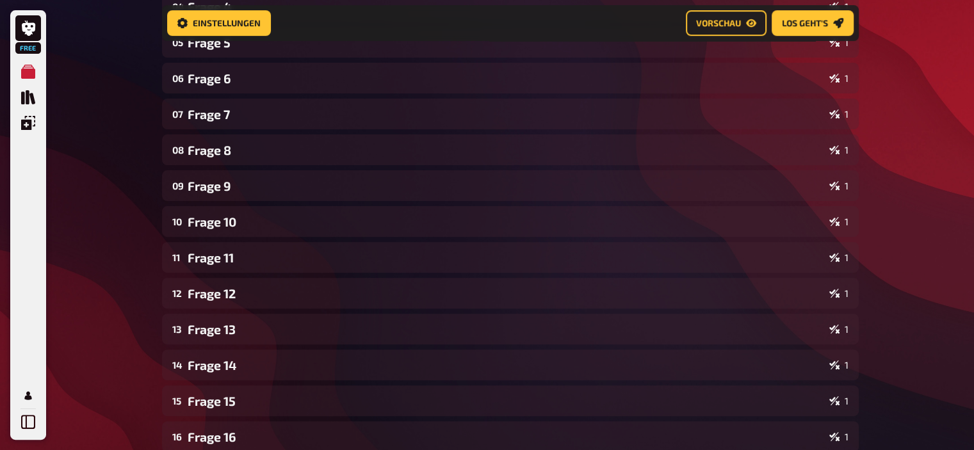
scroll to position [332, 0]
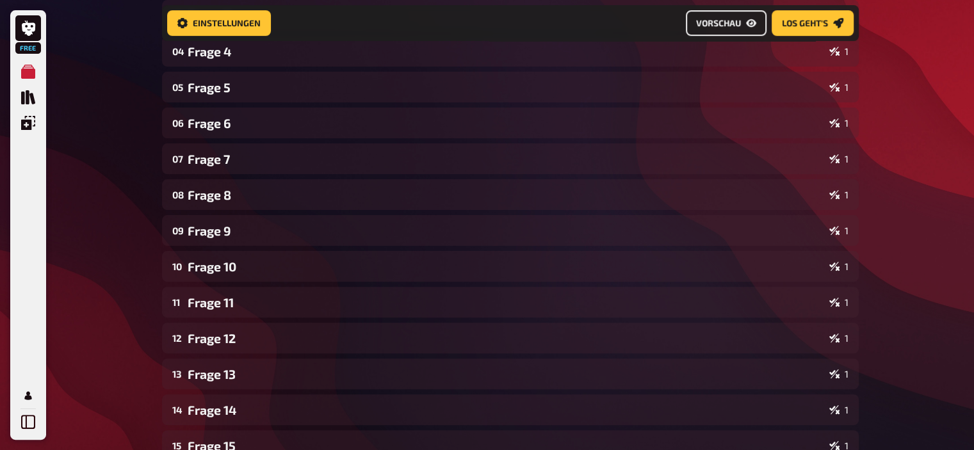
click at [712, 20] on span "Vorschau" at bounding box center [718, 23] width 45 height 9
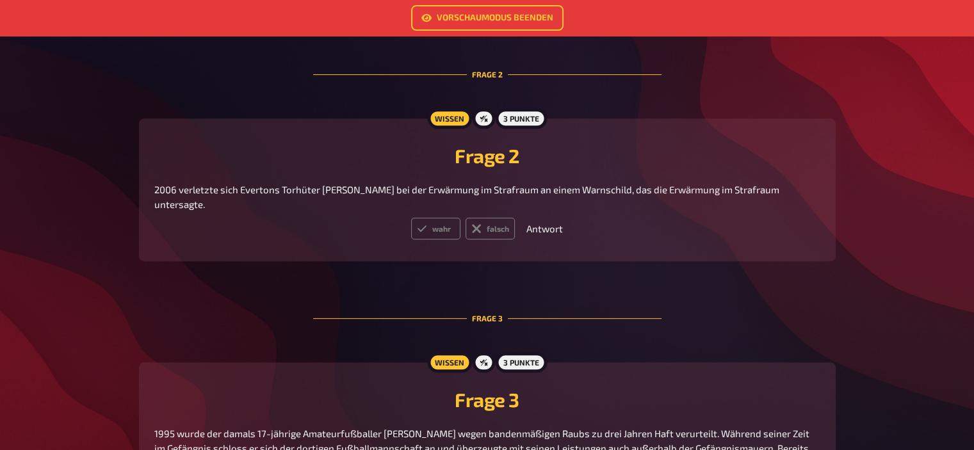
scroll to position [585, 0]
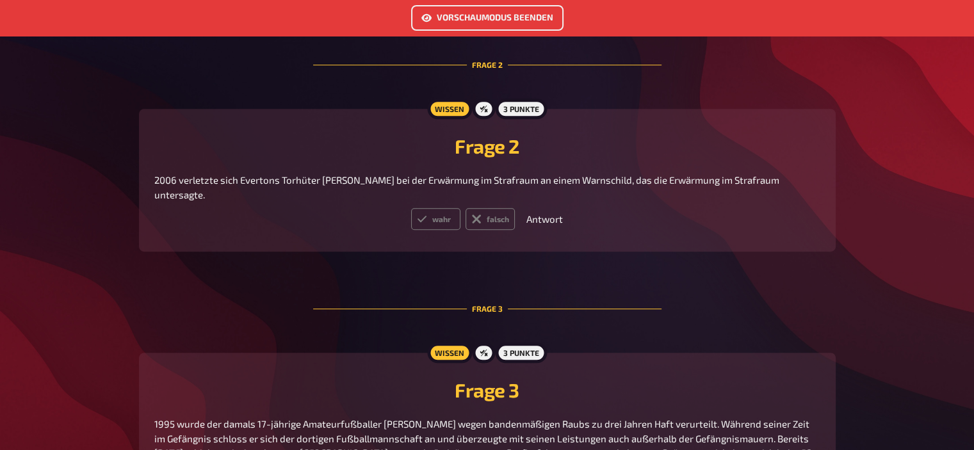
click at [494, 23] on link "Vorschaumodus beenden" at bounding box center [487, 18] width 152 height 26
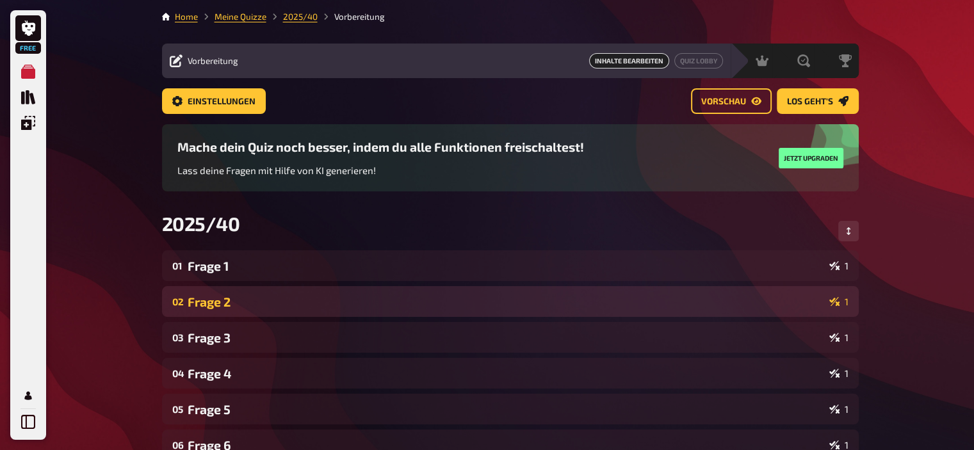
click at [293, 307] on div "Frage 2" at bounding box center [506, 302] width 636 height 15
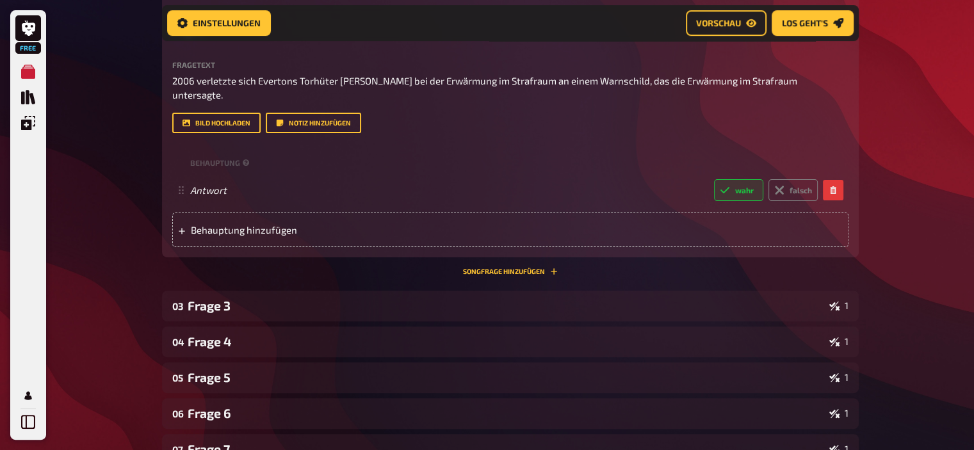
scroll to position [354, 0]
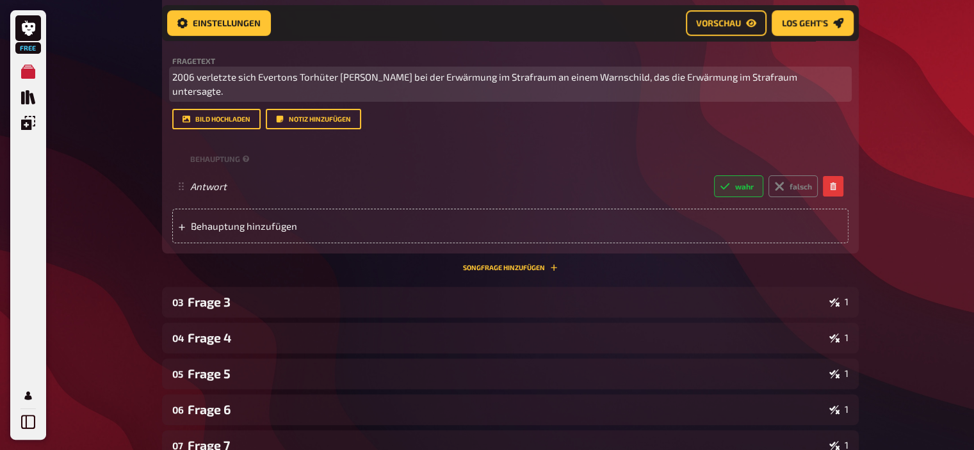
click at [787, 72] on span "2006 verletzte sich Evertons Torhüter [PERSON_NAME] bei der Erwärmung im Strafr…" at bounding box center [485, 84] width 627 height 26
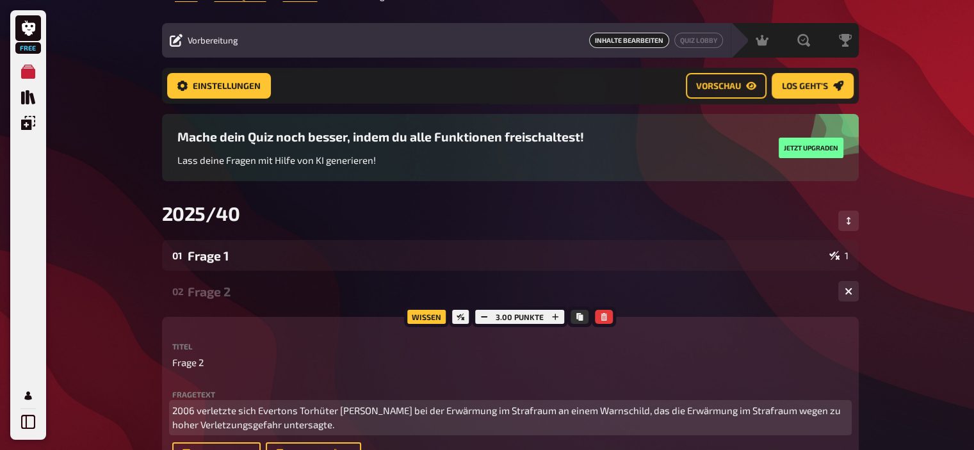
scroll to position [0, 0]
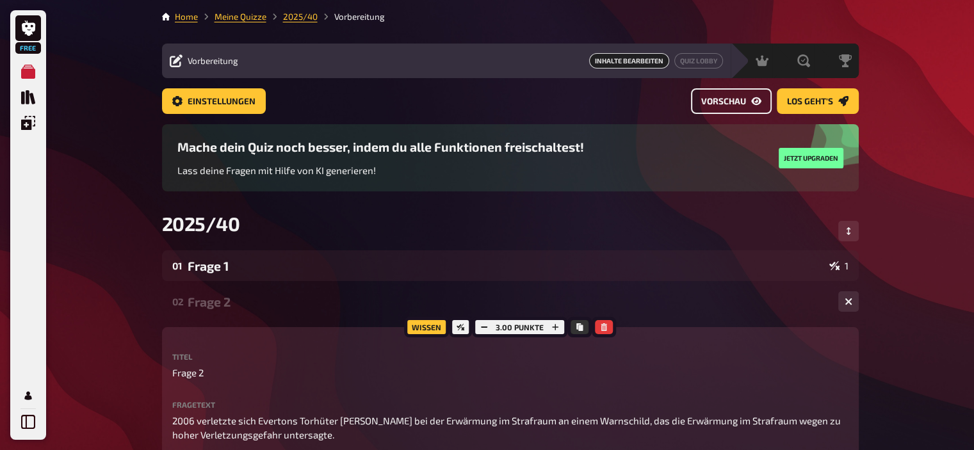
click at [734, 102] on span "Vorschau" at bounding box center [723, 101] width 45 height 9
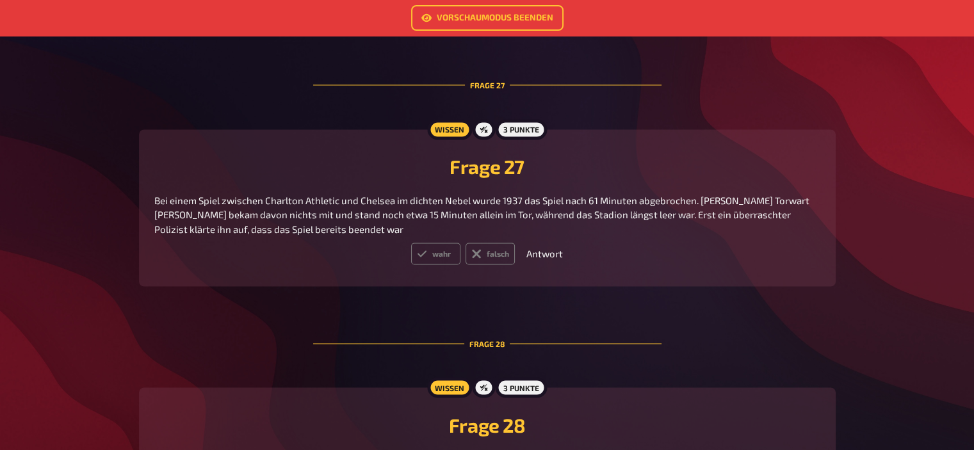
scroll to position [7023, 0]
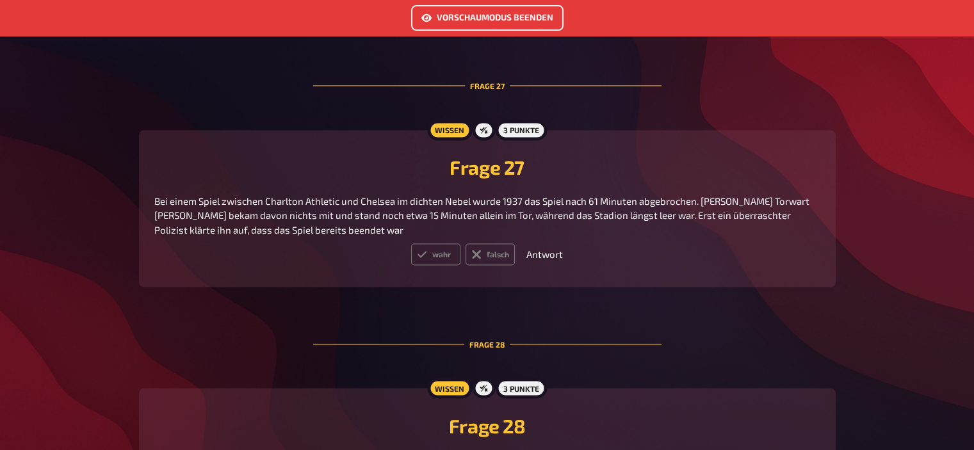
click at [446, 19] on link "Vorschaumodus beenden" at bounding box center [487, 18] width 152 height 26
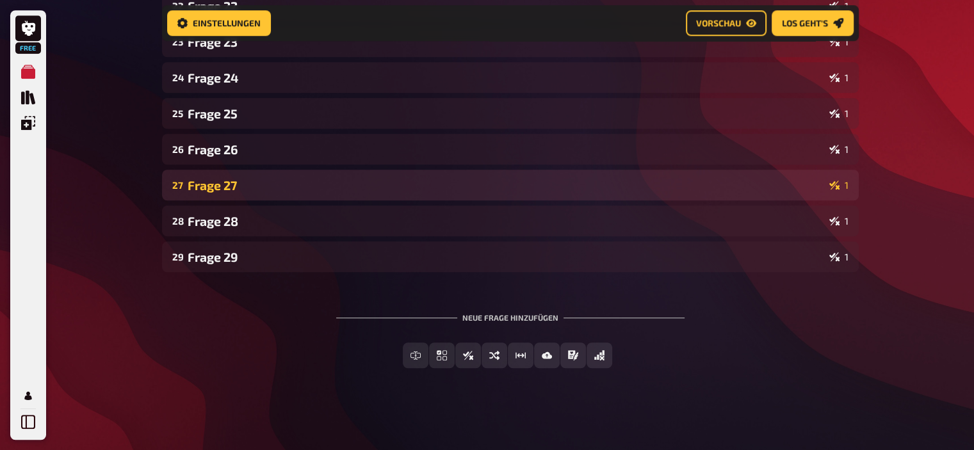
scroll to position [1023, 0]
click at [247, 186] on div "Frage 27" at bounding box center [506, 185] width 636 height 15
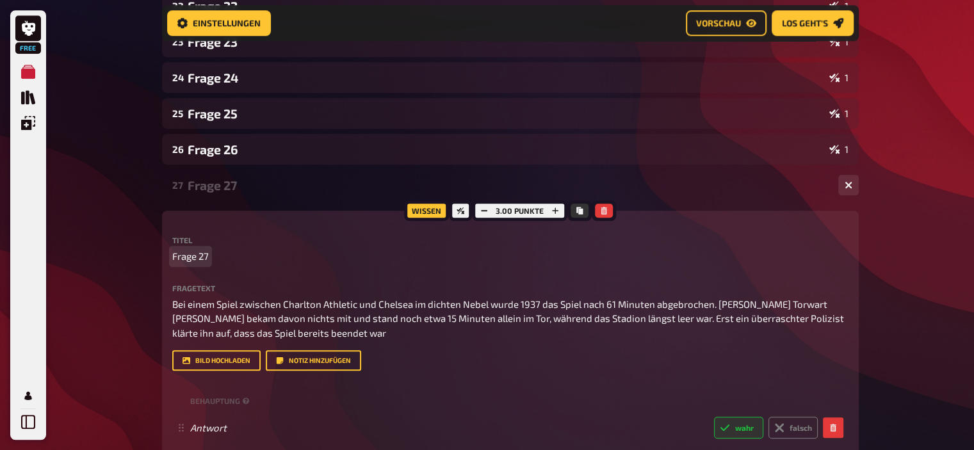
click at [210, 255] on p "Frage 27" at bounding box center [510, 256] width 676 height 15
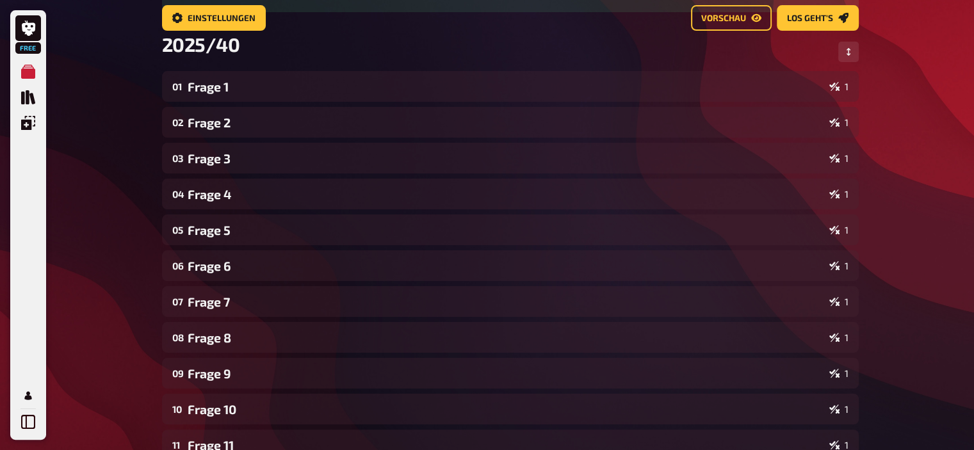
scroll to position [0, 0]
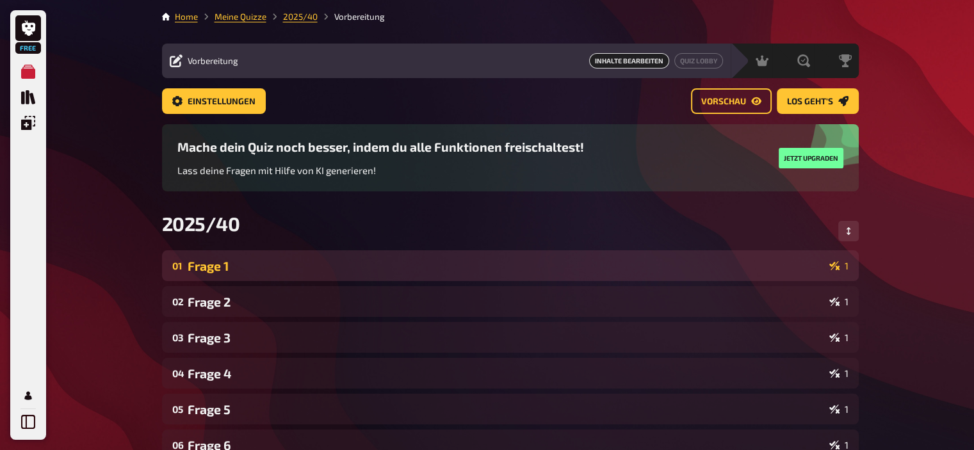
click at [202, 260] on div "Frage 1" at bounding box center [506, 266] width 636 height 15
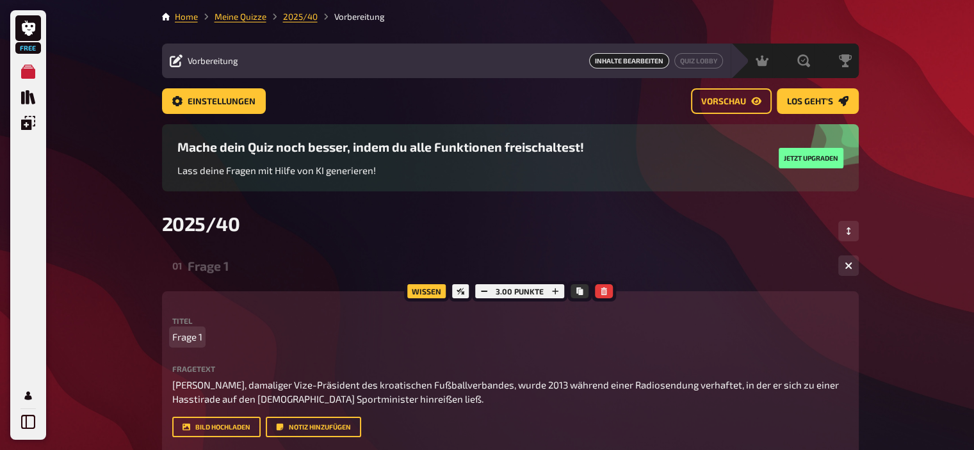
click at [203, 339] on p "Frage 1" at bounding box center [510, 337] width 676 height 15
click at [845, 237] on button "Reihenfolge anpassen" at bounding box center [848, 231] width 20 height 20
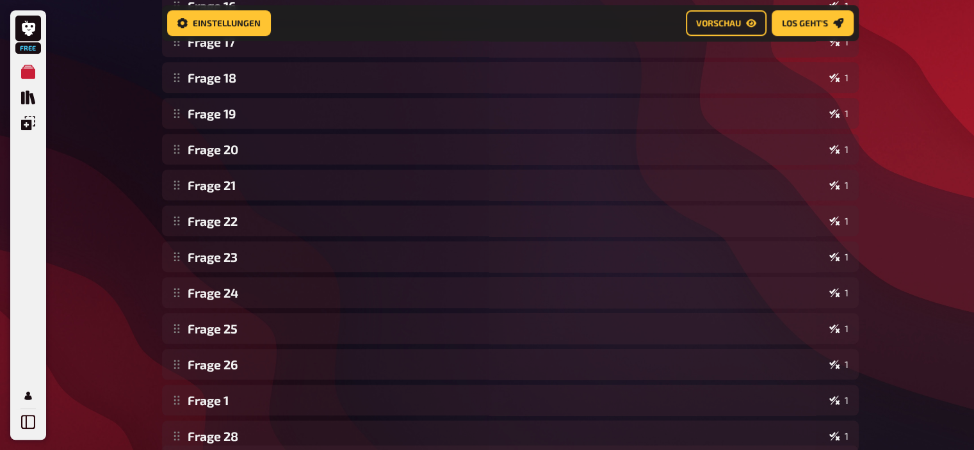
scroll to position [907, 0]
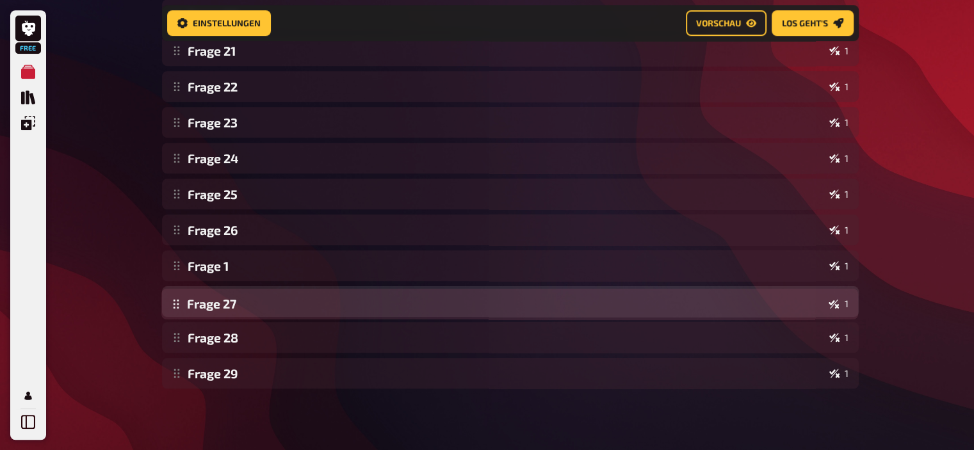
drag, startPoint x: 182, startPoint y: 273, endPoint x: 204, endPoint y: 311, distance: 43.6
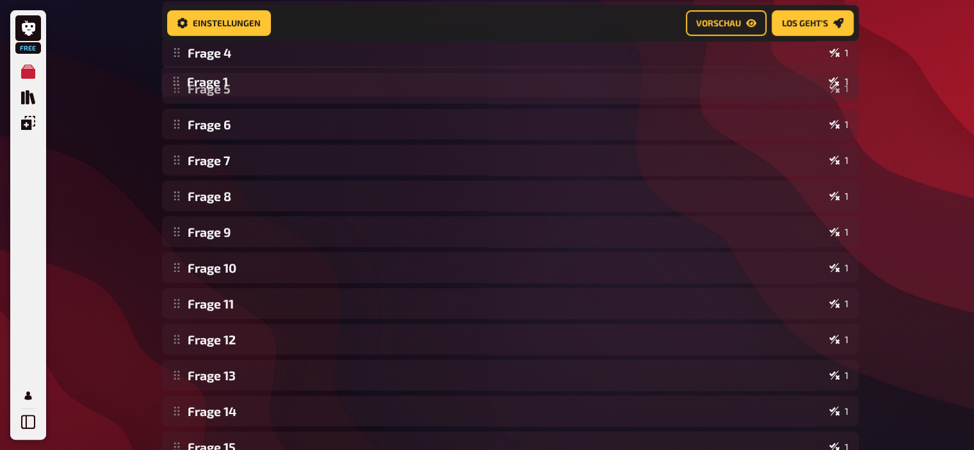
scroll to position [0, 0]
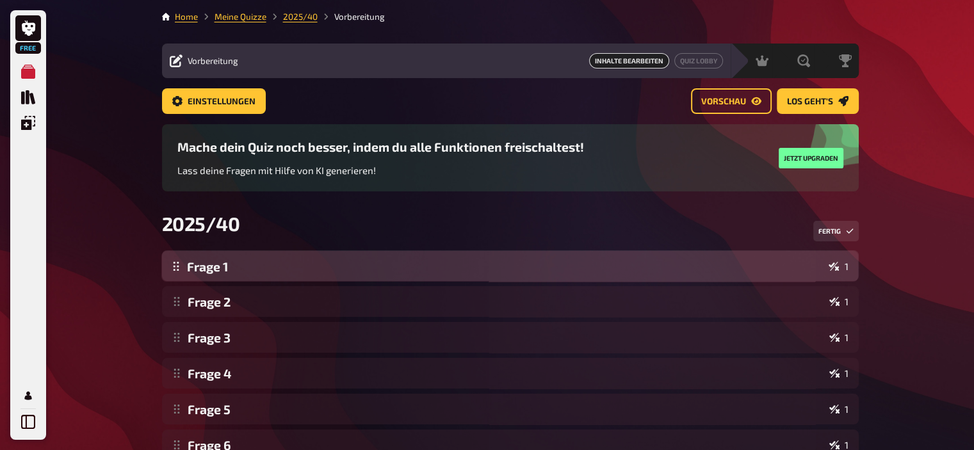
drag, startPoint x: 175, startPoint y: 305, endPoint x: 220, endPoint y: 273, distance: 55.1
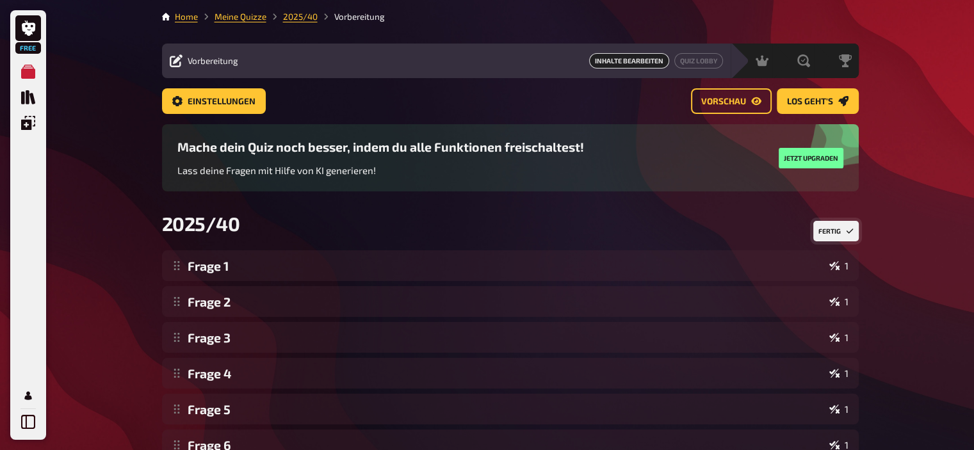
click at [841, 231] on button "Fertig" at bounding box center [835, 231] width 45 height 20
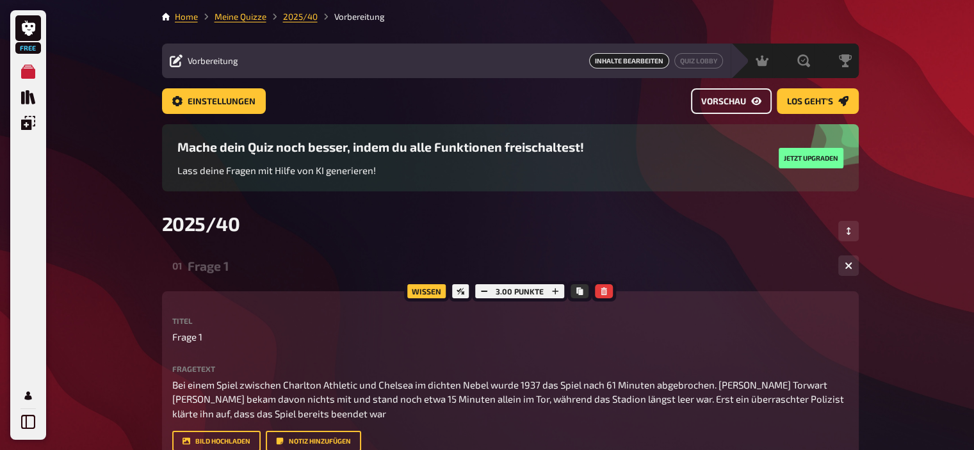
click at [720, 100] on span "Vorschau" at bounding box center [723, 101] width 45 height 9
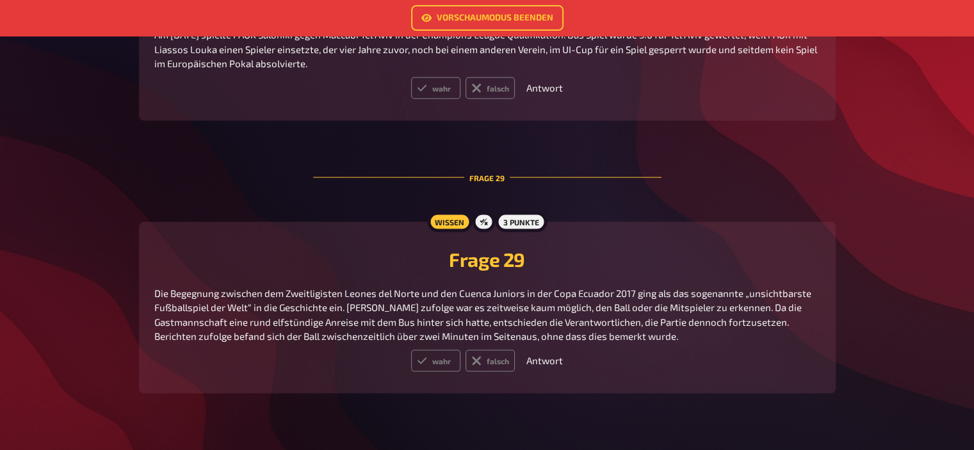
scroll to position [7459, 0]
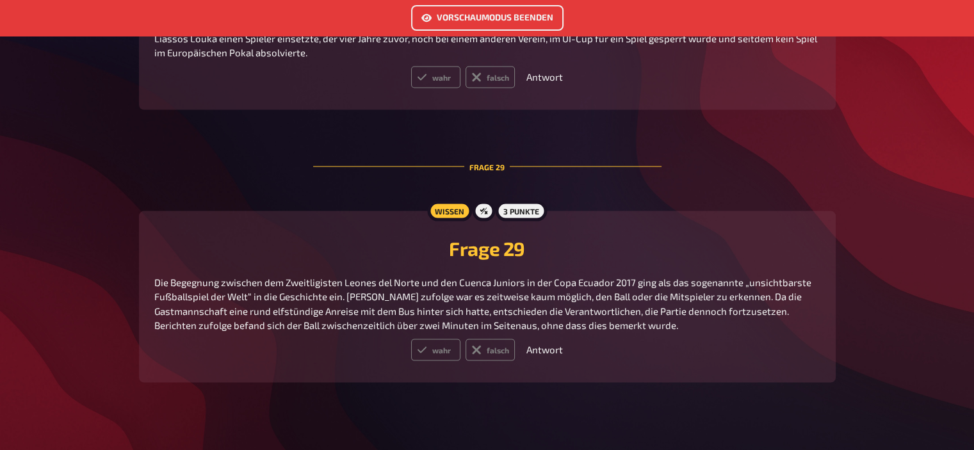
click at [442, 13] on link "Vorschaumodus beenden" at bounding box center [487, 18] width 152 height 26
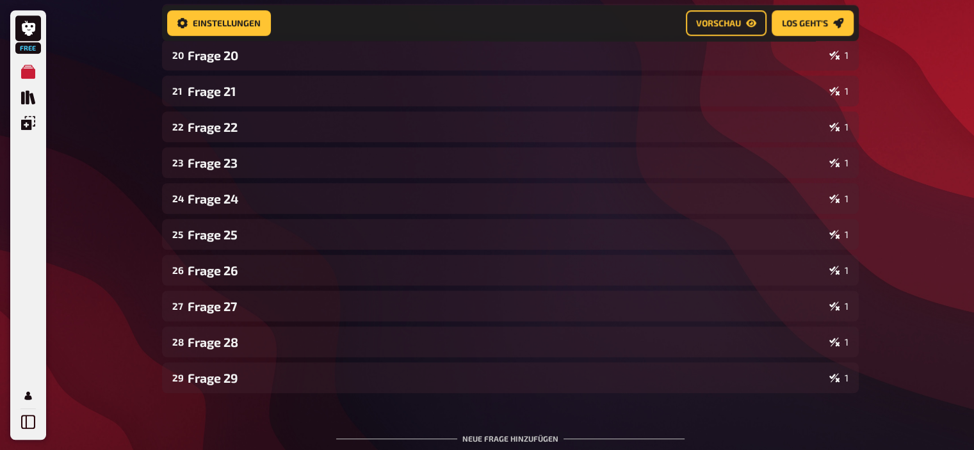
scroll to position [1024, 0]
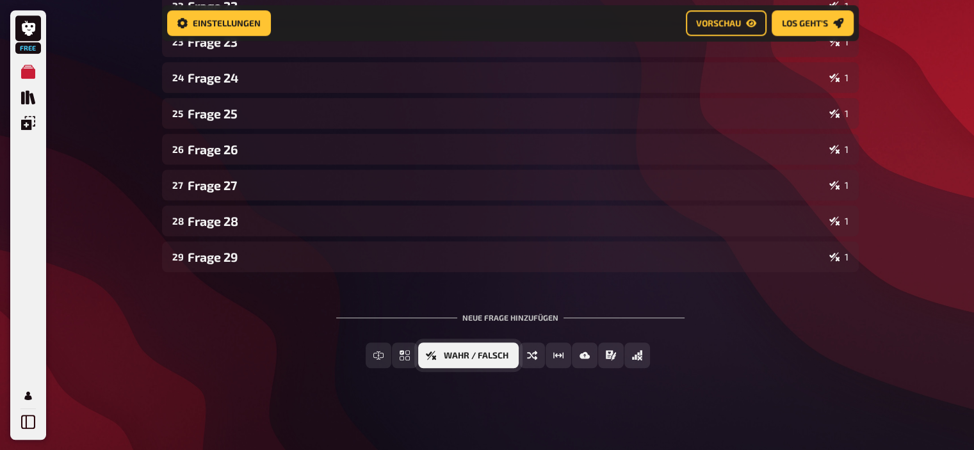
click at [507, 360] on button "Wahr / Falsch" at bounding box center [468, 356] width 101 height 26
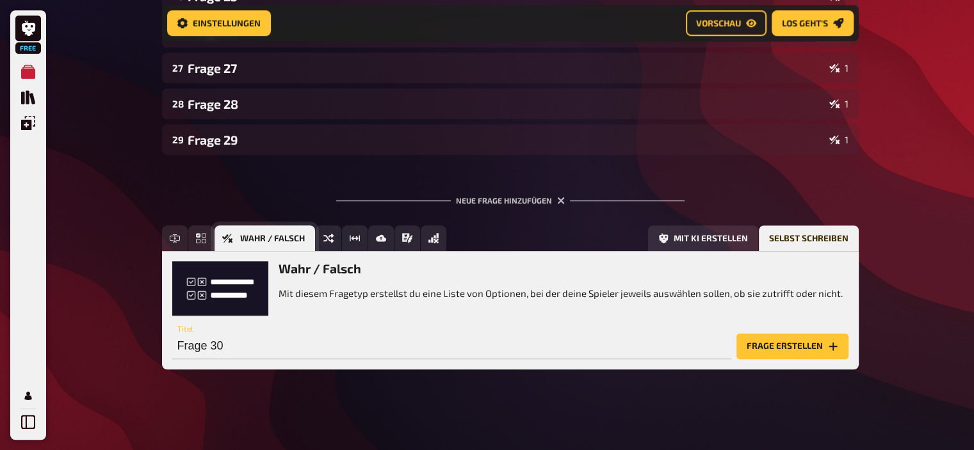
scroll to position [1142, 0]
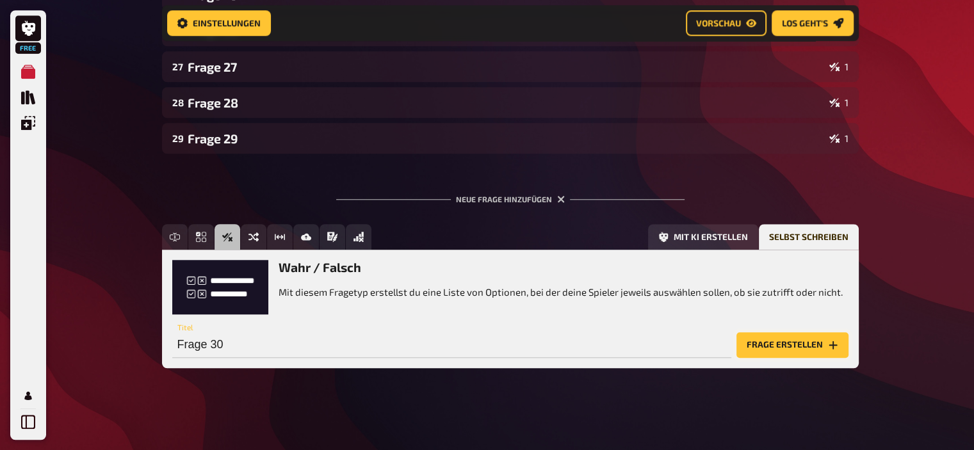
click at [779, 345] on button "Frage erstellen" at bounding box center [792, 345] width 112 height 26
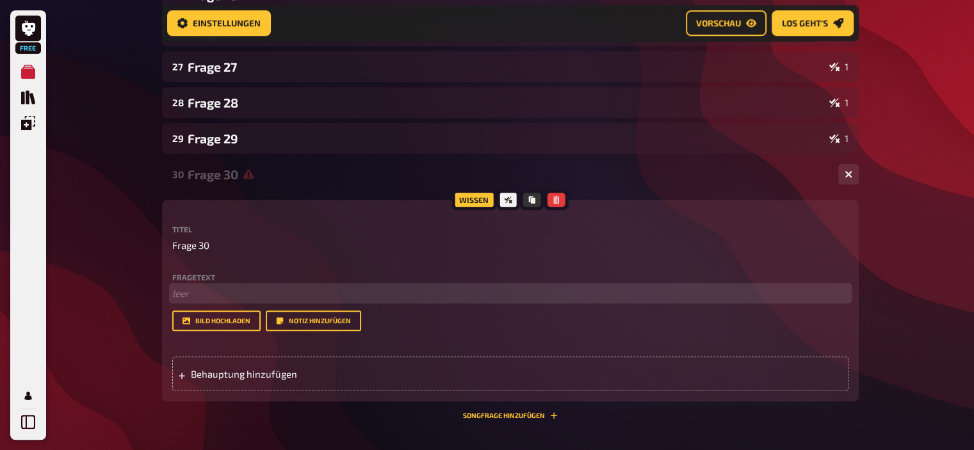
click at [232, 292] on p "﻿ leer" at bounding box center [510, 293] width 676 height 15
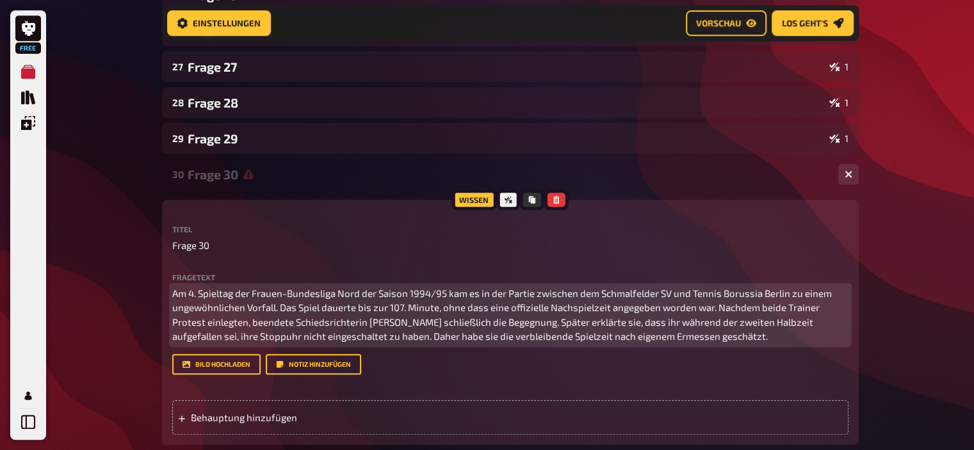
click at [213, 290] on p "Am 4. Spieltag der Frauen-Bundesliga Nord der Saison 1994/95 kam es in der Part…" at bounding box center [510, 315] width 676 height 58
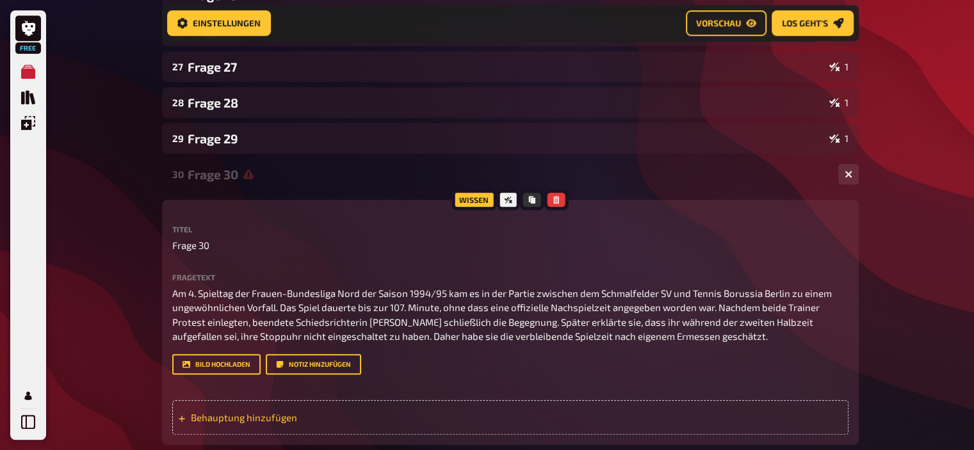
click at [232, 426] on div "Behauptung hinzufügen" at bounding box center [510, 417] width 676 height 35
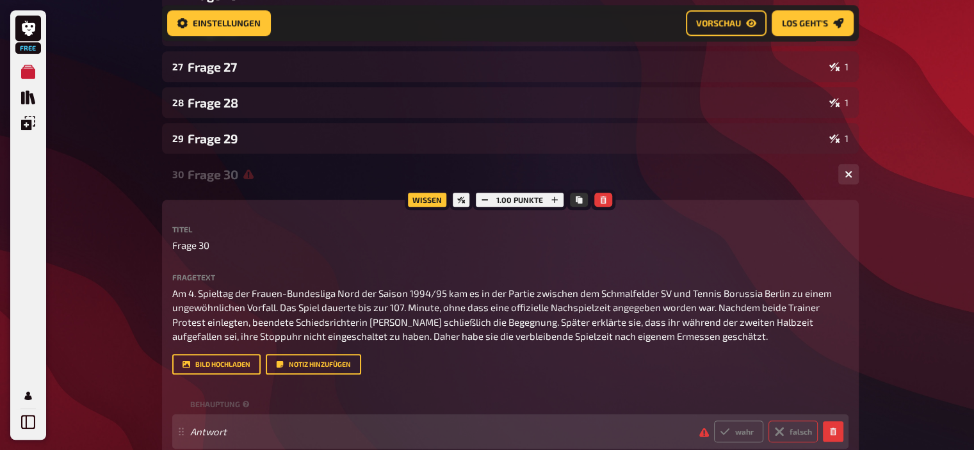
click at [807, 428] on label "falsch" at bounding box center [792, 432] width 49 height 22
click at [714, 421] on input "falsch" at bounding box center [713, 420] width 1 height 1
radio input "true"
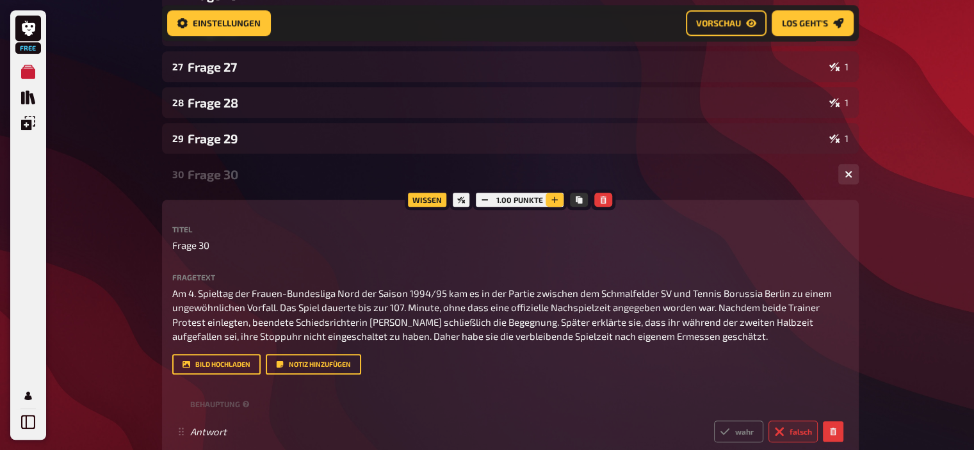
click at [554, 201] on icon "button" at bounding box center [555, 200] width 8 height 8
click at [554, 201] on icon "button" at bounding box center [556, 200] width 6 height 6
click at [554, 201] on icon "button" at bounding box center [555, 200] width 8 height 8
click at [353, 169] on div "Frage 30" at bounding box center [508, 174] width 640 height 15
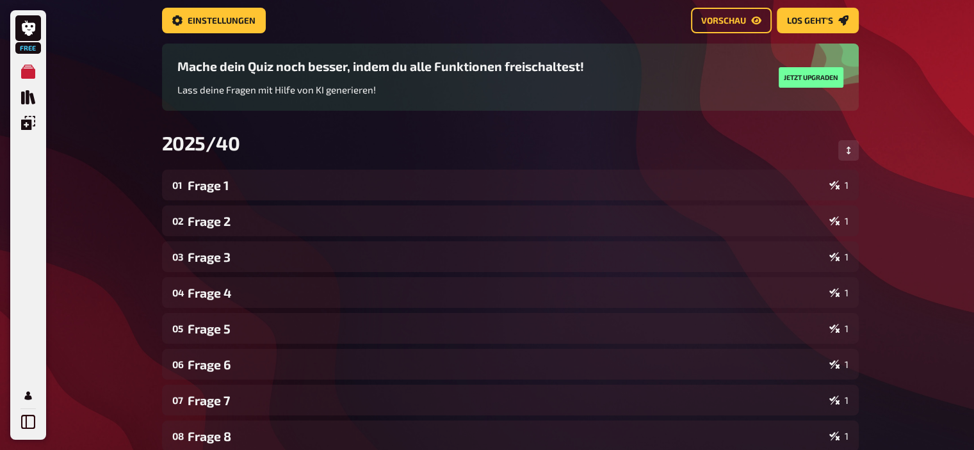
scroll to position [0, 0]
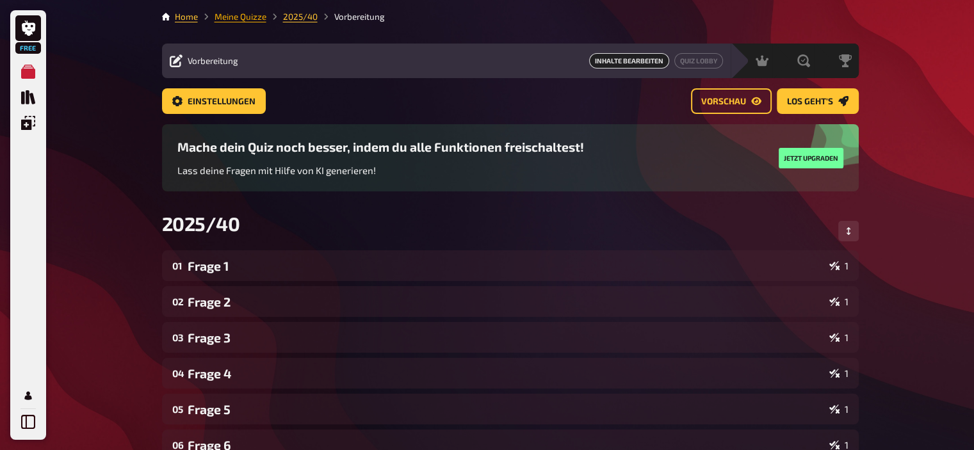
click at [244, 15] on link "Meine Quizze" at bounding box center [240, 17] width 52 height 10
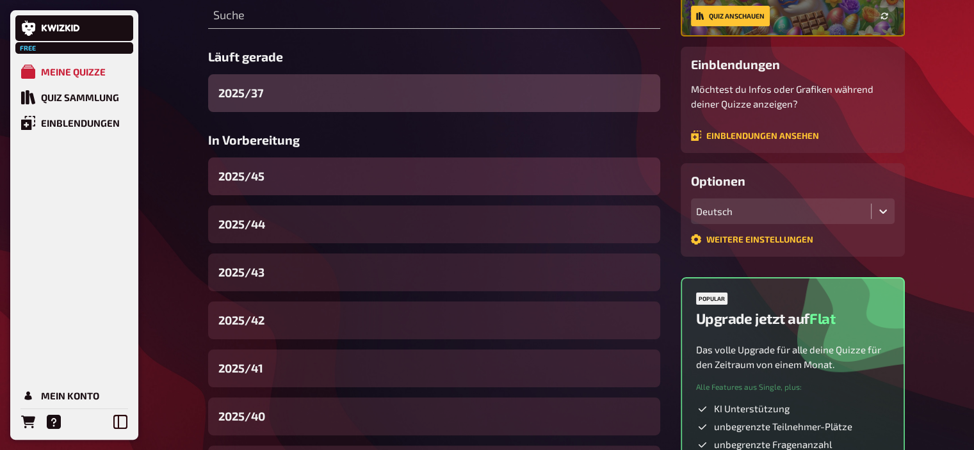
scroll to position [174, 0]
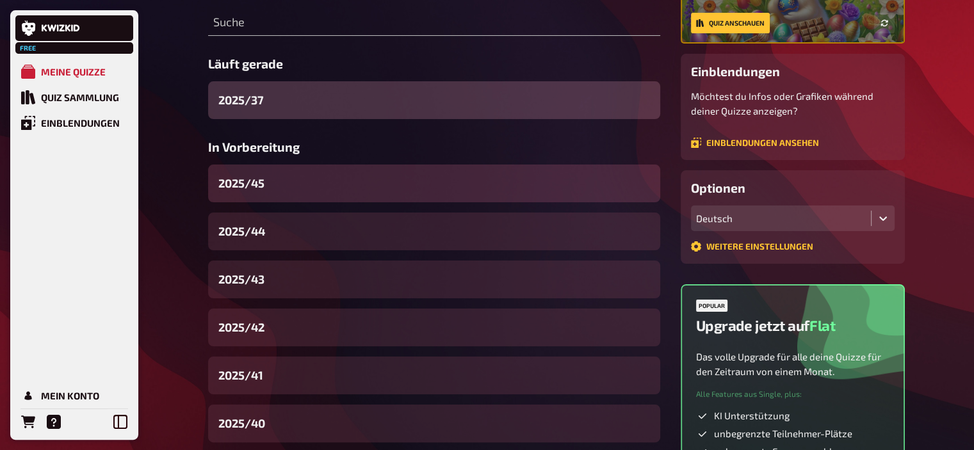
click at [270, 182] on div "2025/45" at bounding box center [434, 184] width 452 height 38
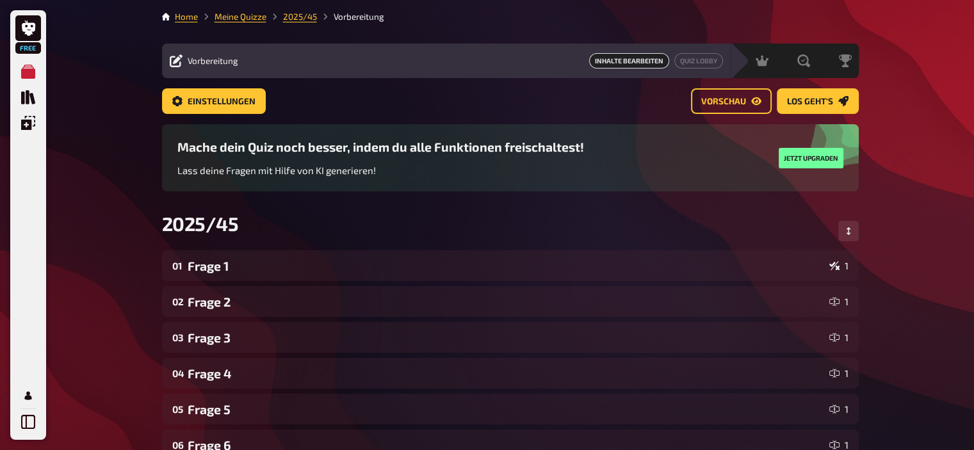
click at [239, 14] on link "Meine Quizze" at bounding box center [240, 17] width 52 height 10
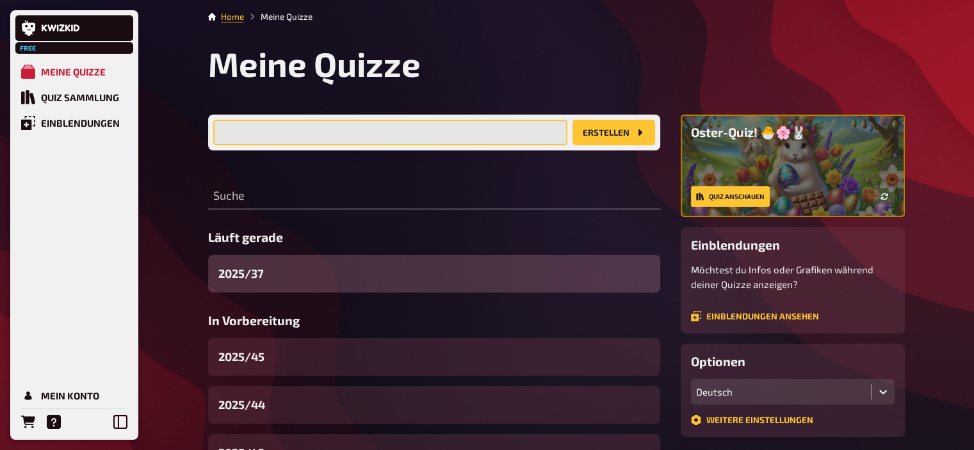
click at [350, 127] on input "text" at bounding box center [390, 133] width 354 height 26
type input "2025/46"
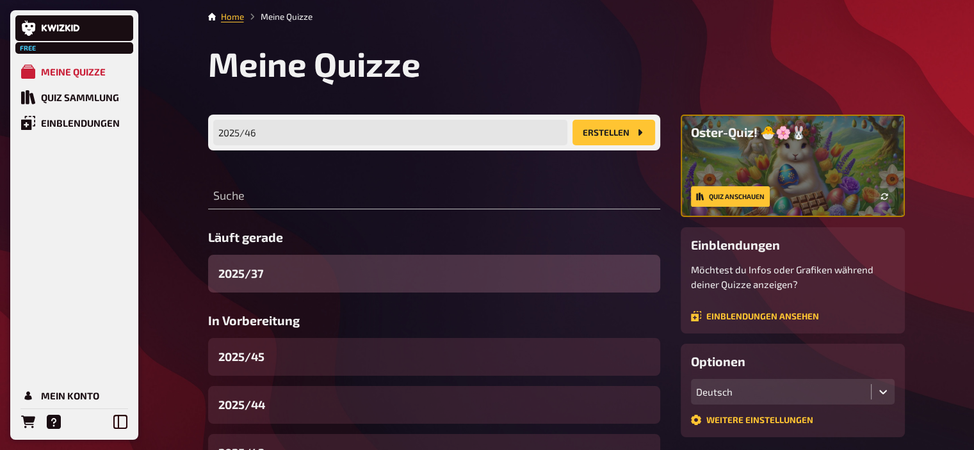
click at [611, 134] on button "Erstellen" at bounding box center [613, 133] width 83 height 26
